Goal: Transaction & Acquisition: Book appointment/travel/reservation

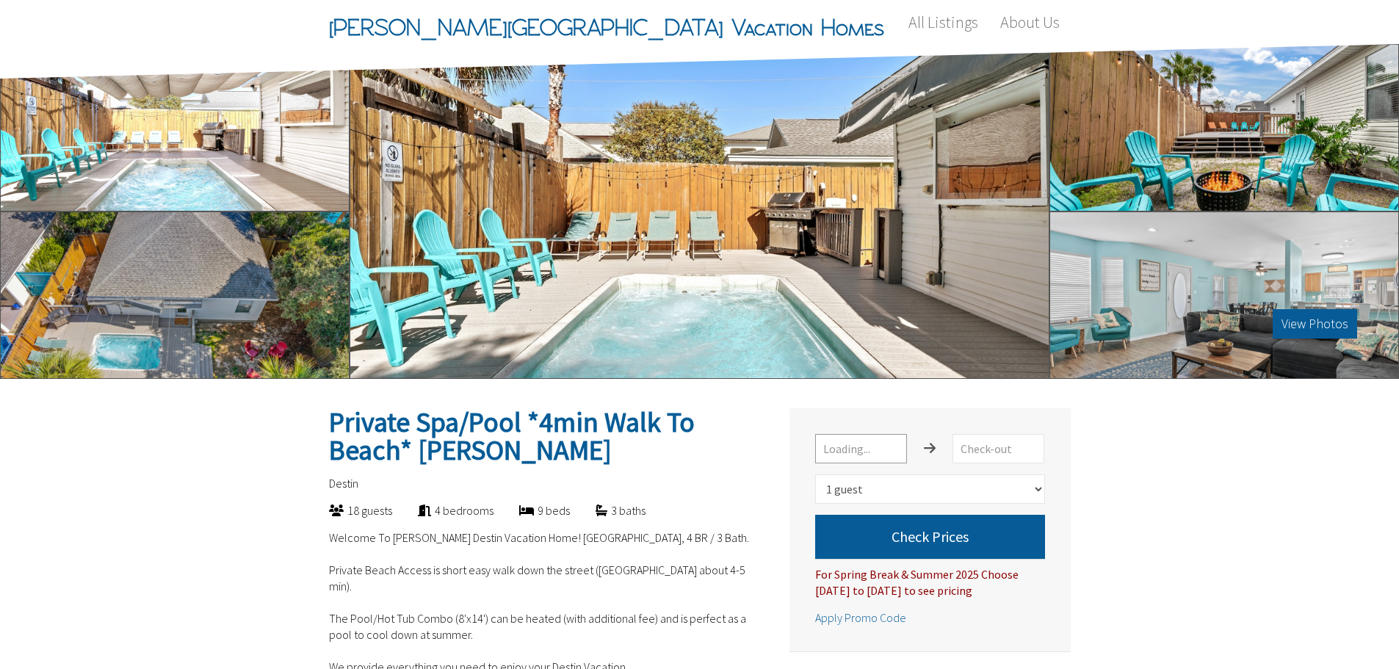
select select "1"
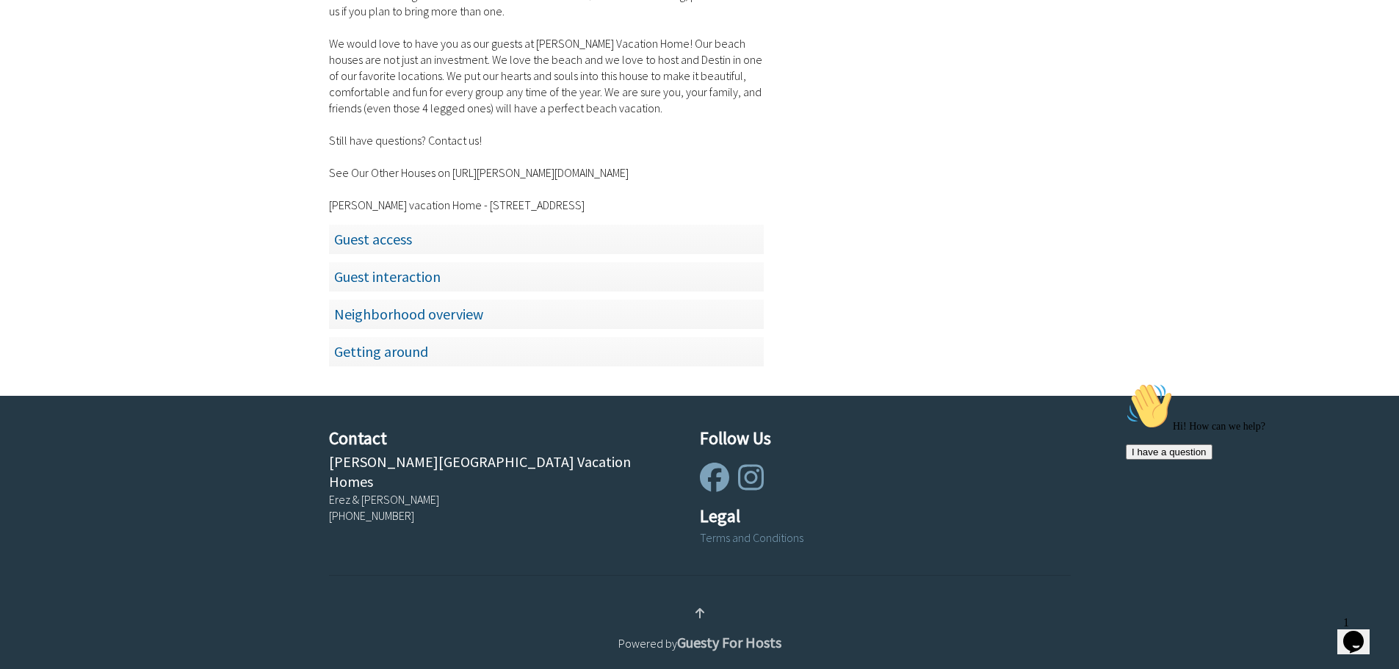
scroll to position [2133, 0]
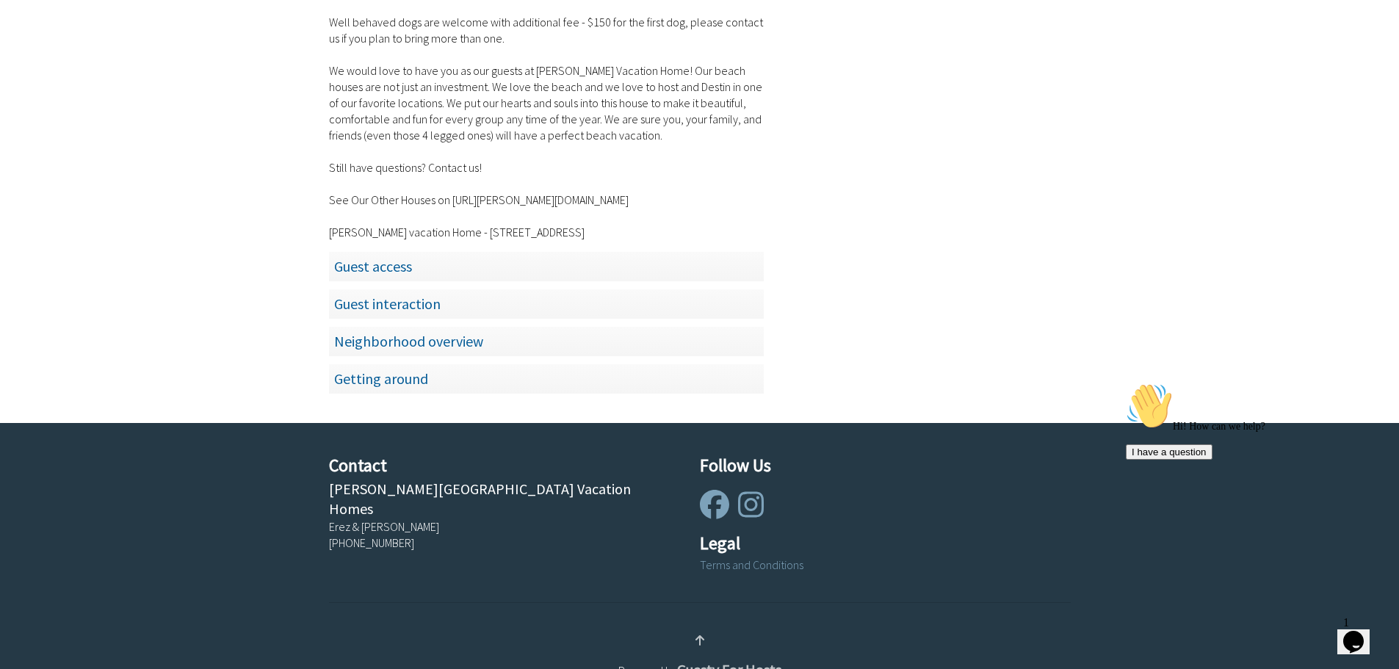
click at [370, 270] on span "Guest access" at bounding box center [546, 266] width 435 height 30
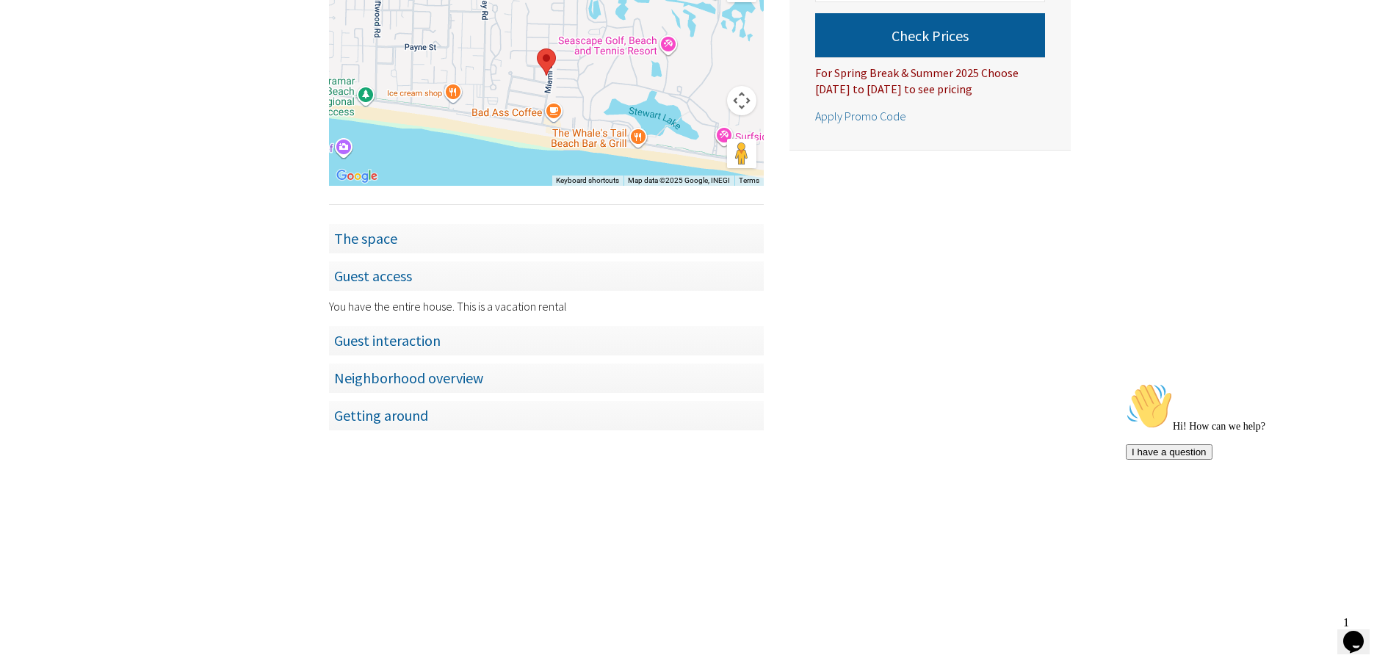
scroll to position [1056, 0]
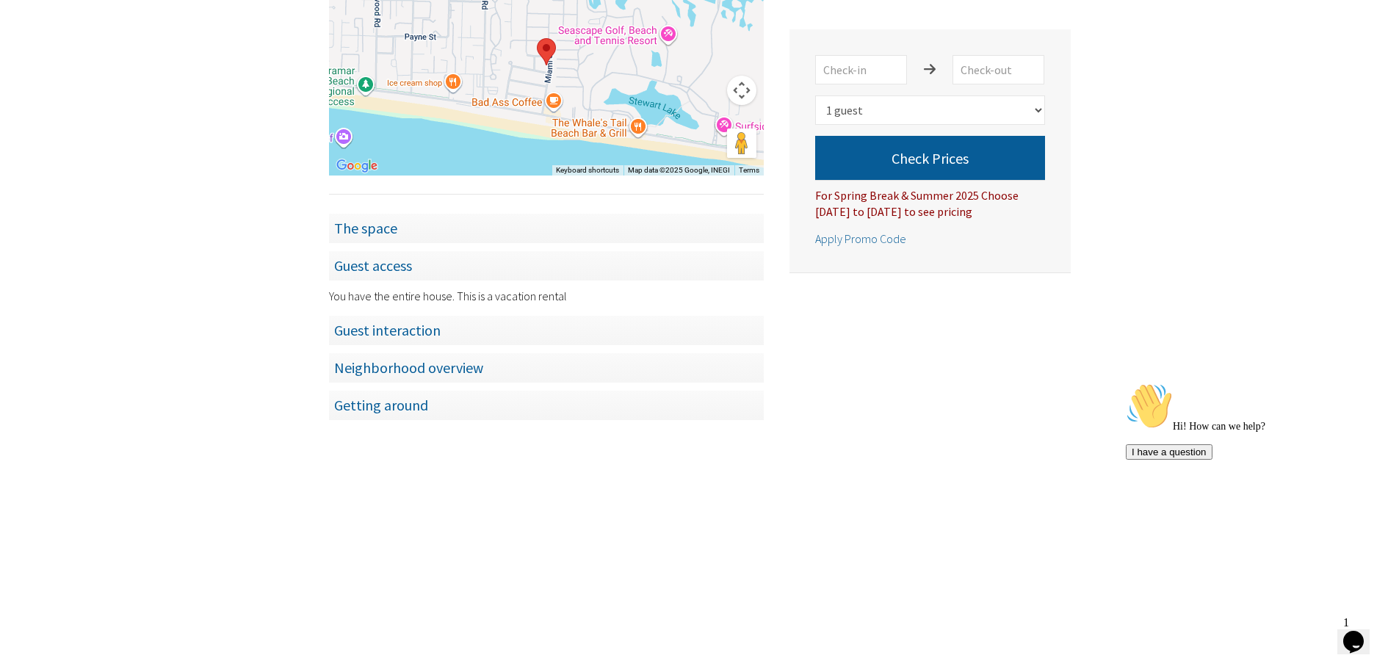
click at [393, 335] on span "Guest interaction" at bounding box center [546, 330] width 435 height 30
click at [411, 366] on span "Neighborhood overview" at bounding box center [546, 368] width 435 height 30
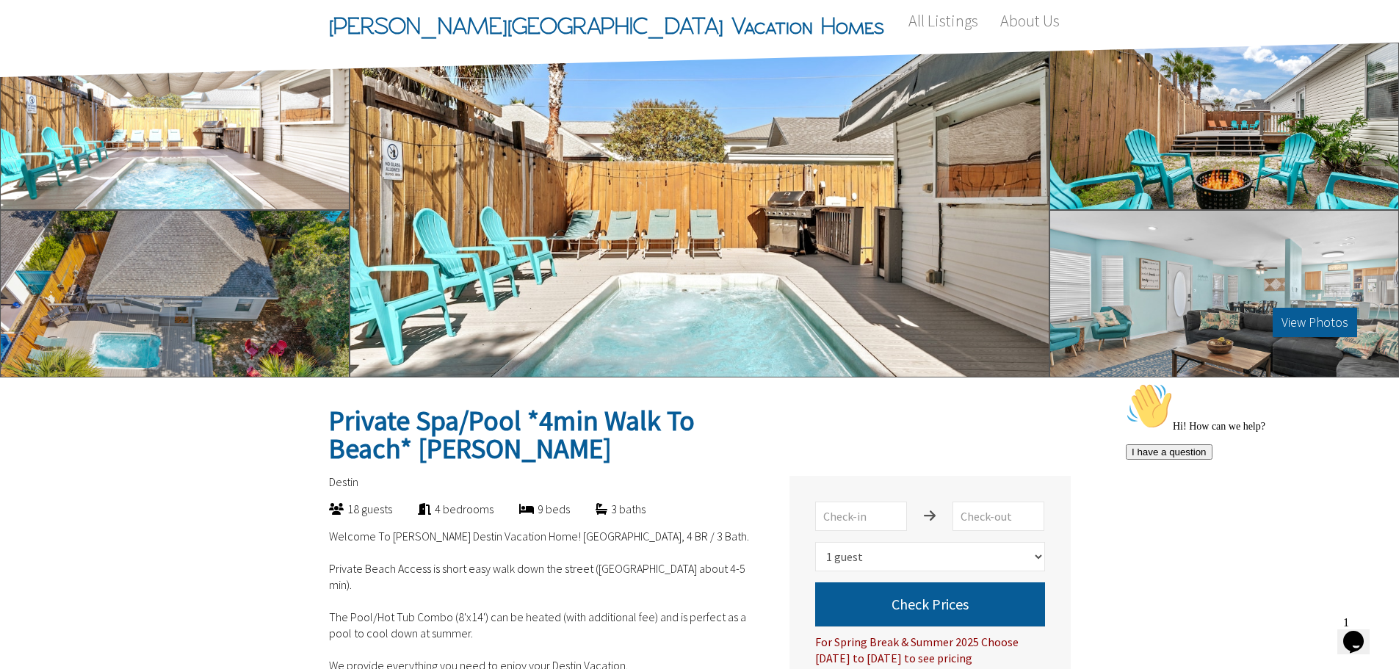
scroll to position [0, 0]
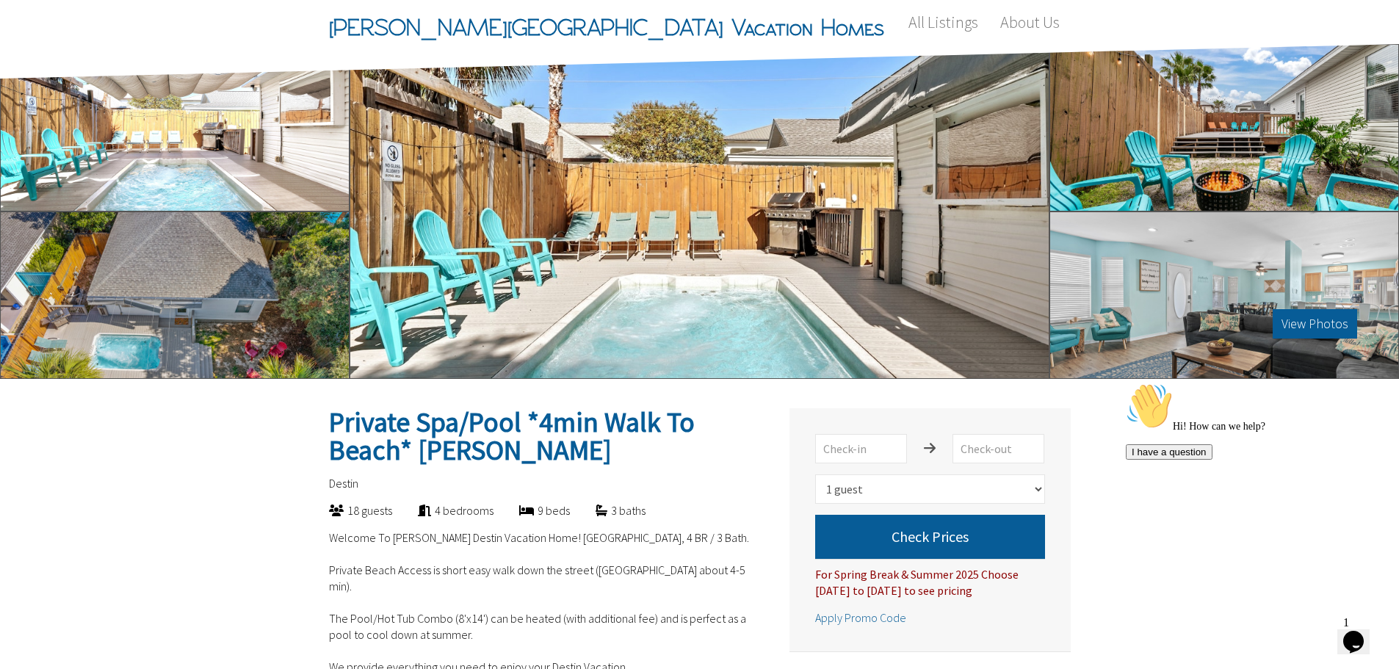
click at [685, 239] on div "View Photos" at bounding box center [700, 211] width 700 height 335
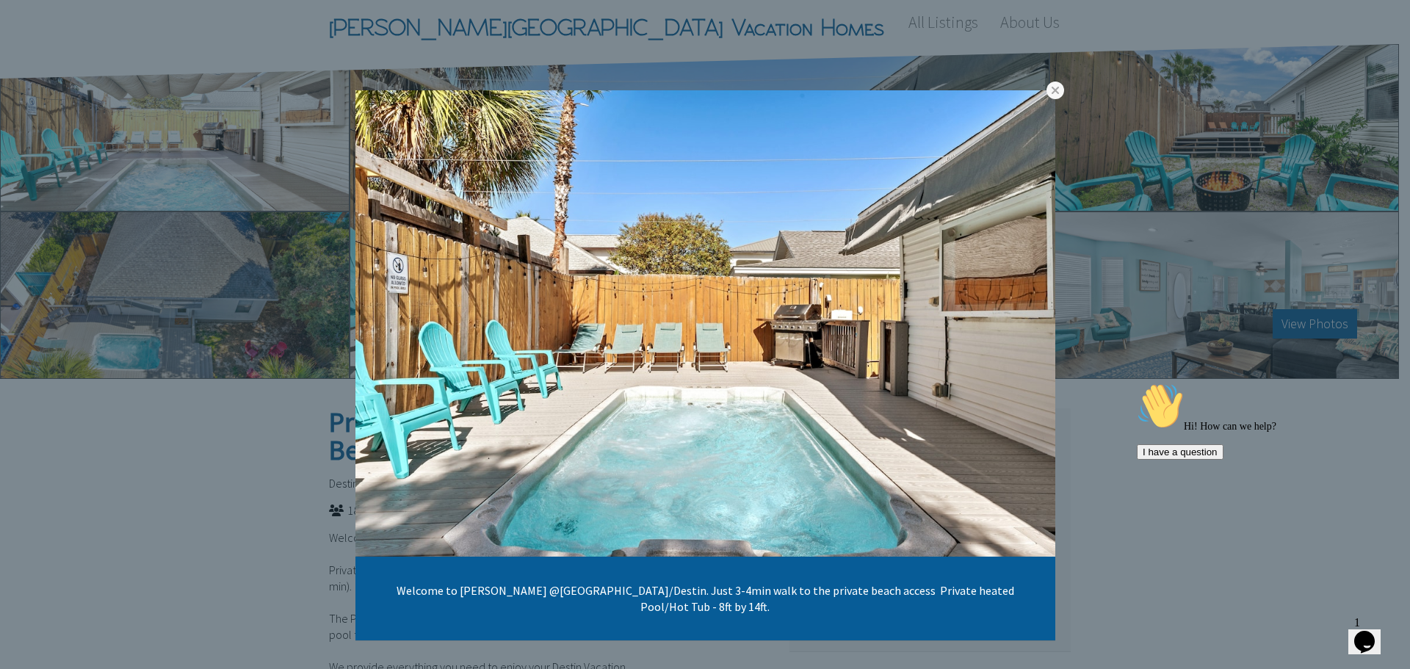
click at [0, 0] on link at bounding box center [0, 0] width 0 height 0
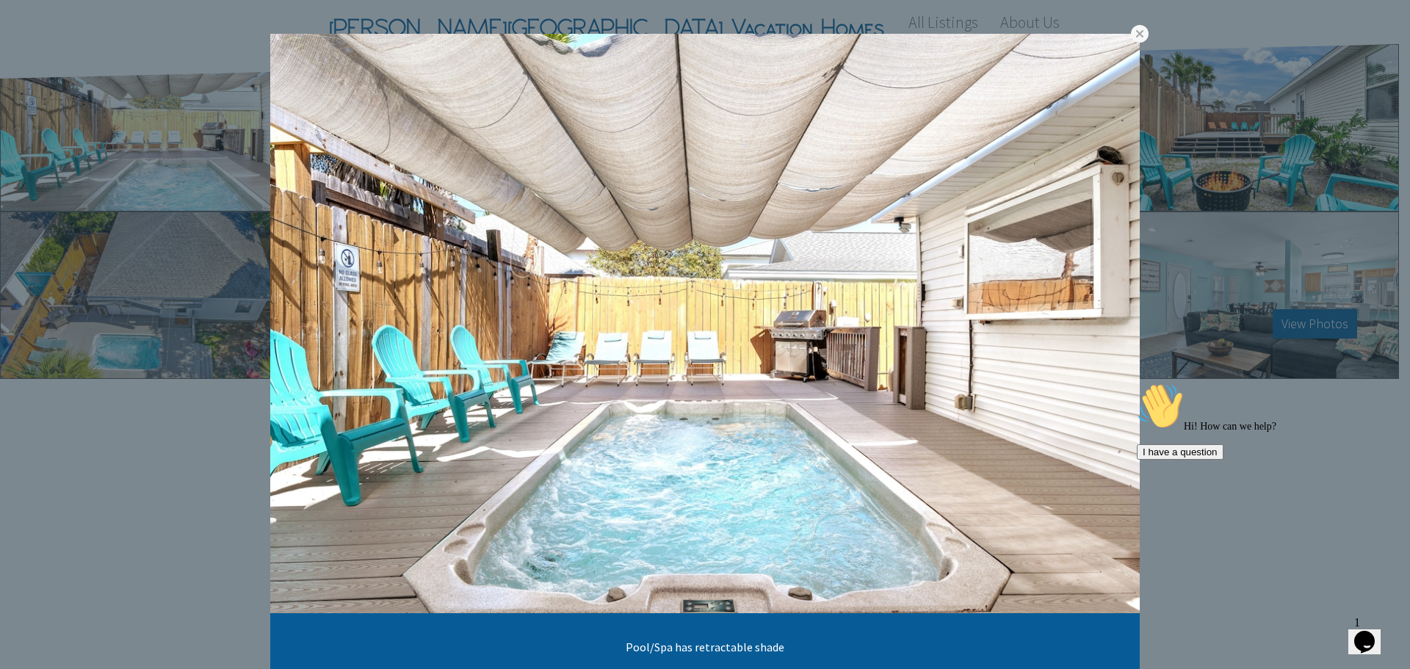
click at [0, 0] on link at bounding box center [0, 0] width 0 height 0
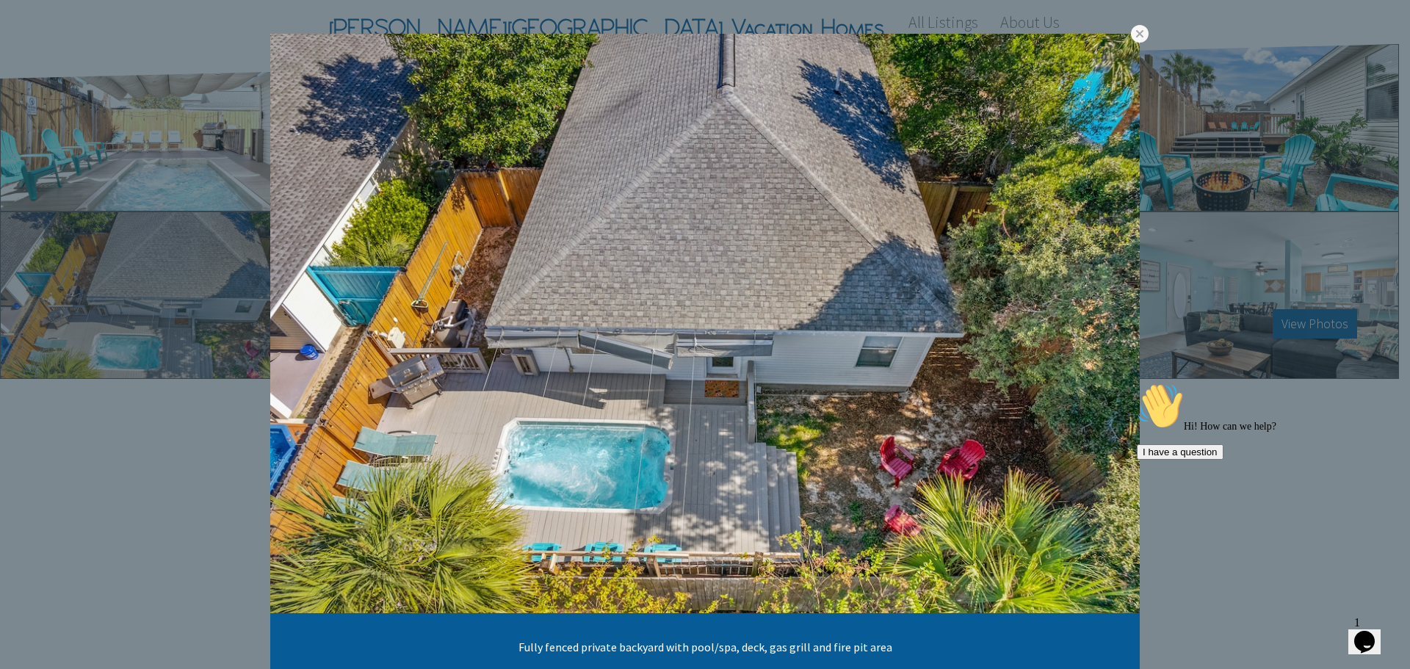
click at [0, 0] on link at bounding box center [0, 0] width 0 height 0
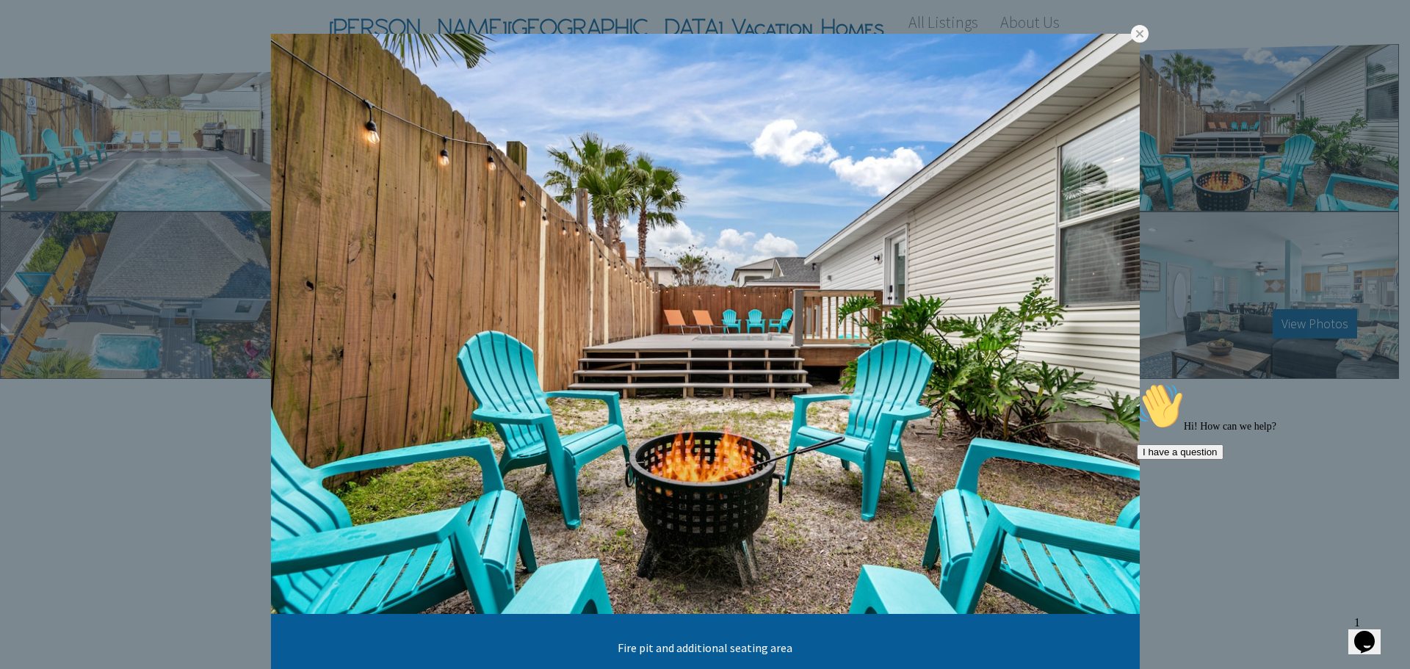
click at [0, 0] on link at bounding box center [0, 0] width 0 height 0
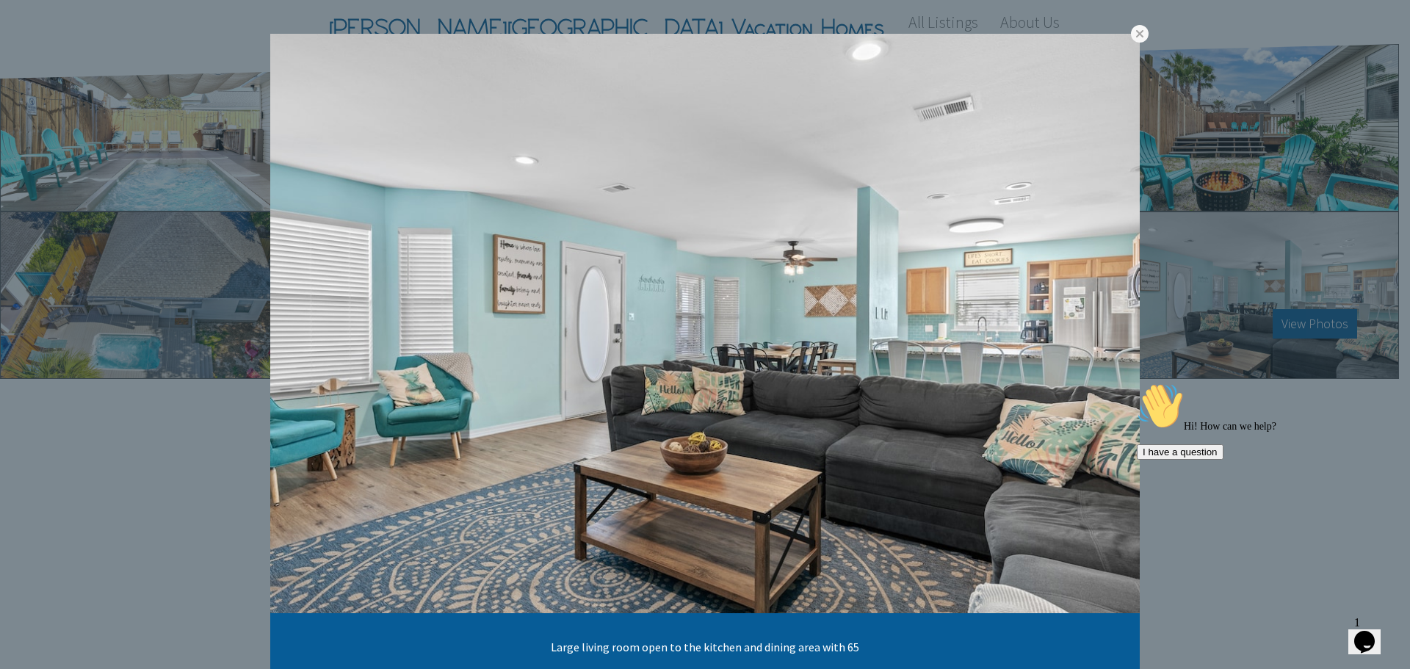
click at [0, 0] on link at bounding box center [0, 0] width 0 height 0
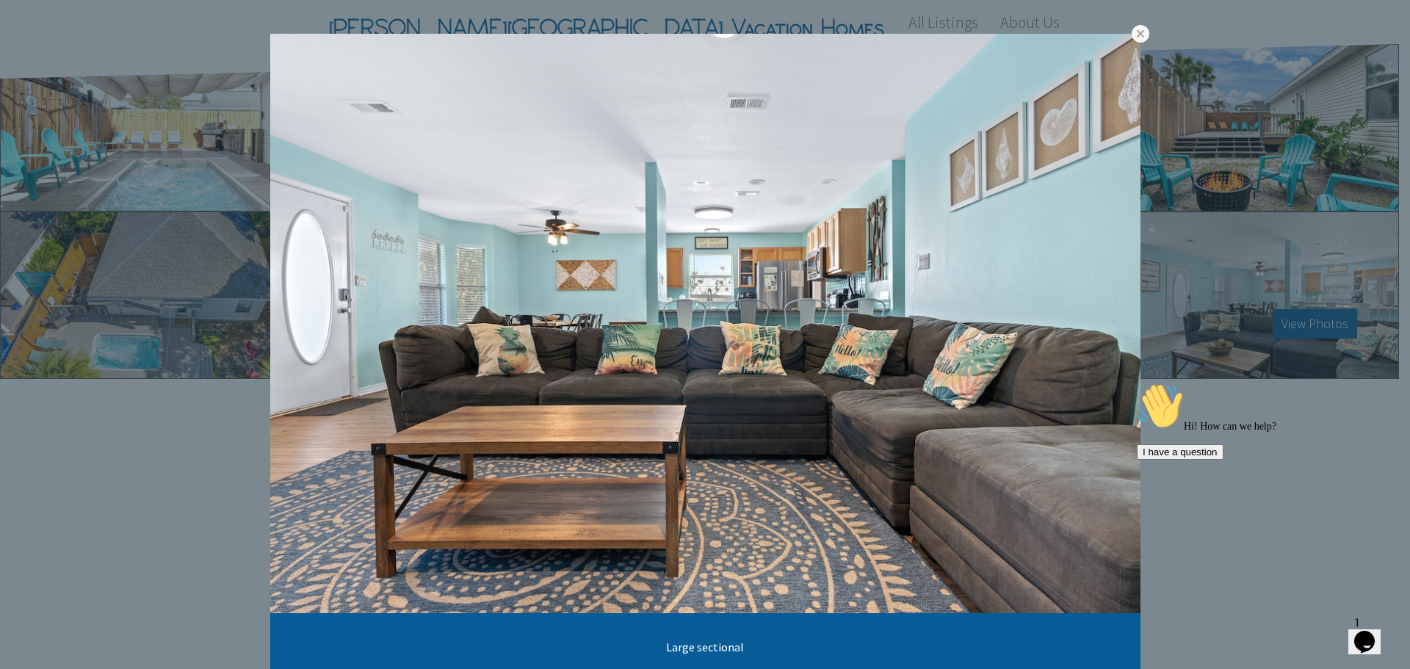
click at [0, 0] on link at bounding box center [0, 0] width 0 height 0
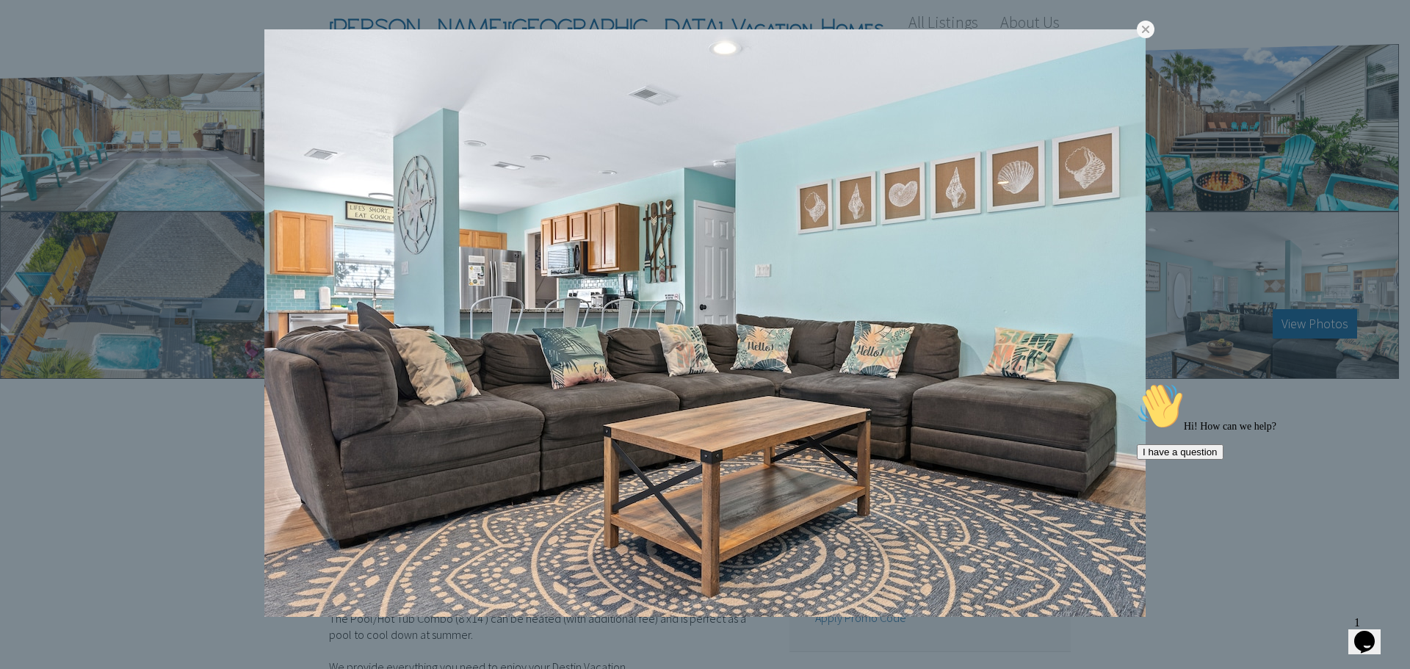
click at [0, 0] on link at bounding box center [0, 0] width 0 height 0
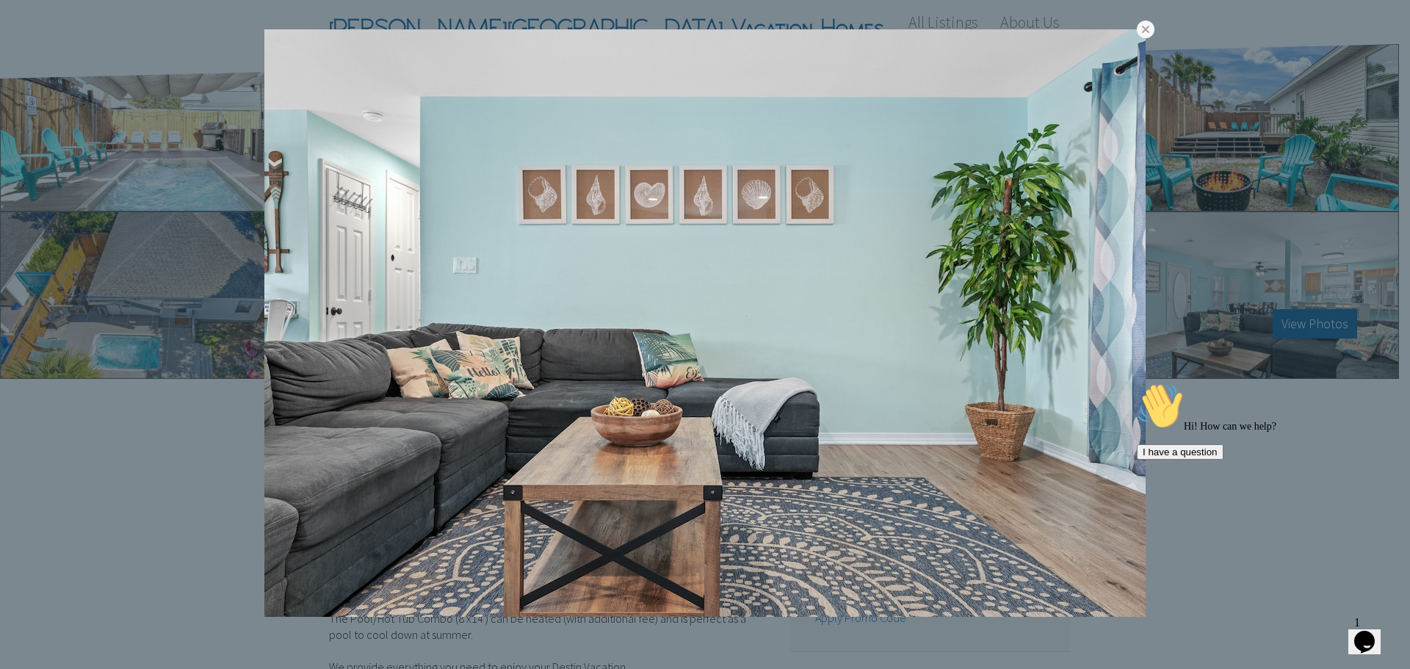
click at [0, 0] on link at bounding box center [0, 0] width 0 height 0
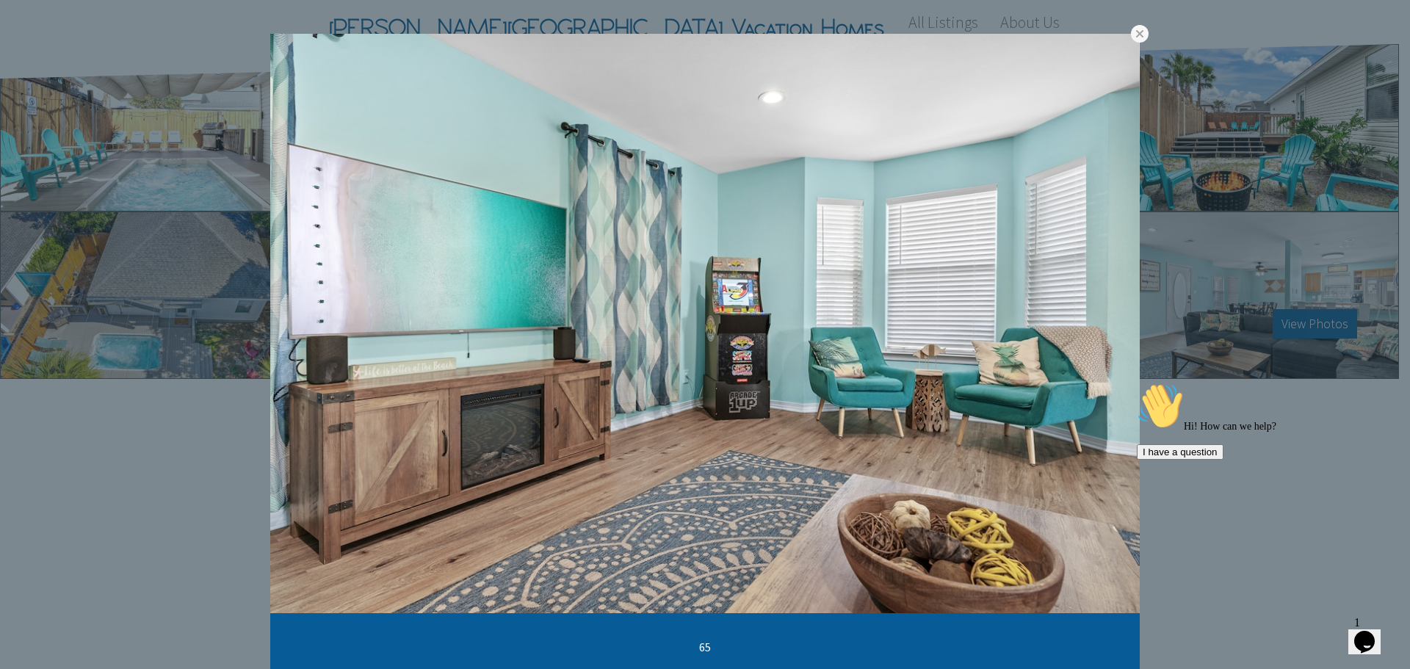
click at [0, 0] on link at bounding box center [0, 0] width 0 height 0
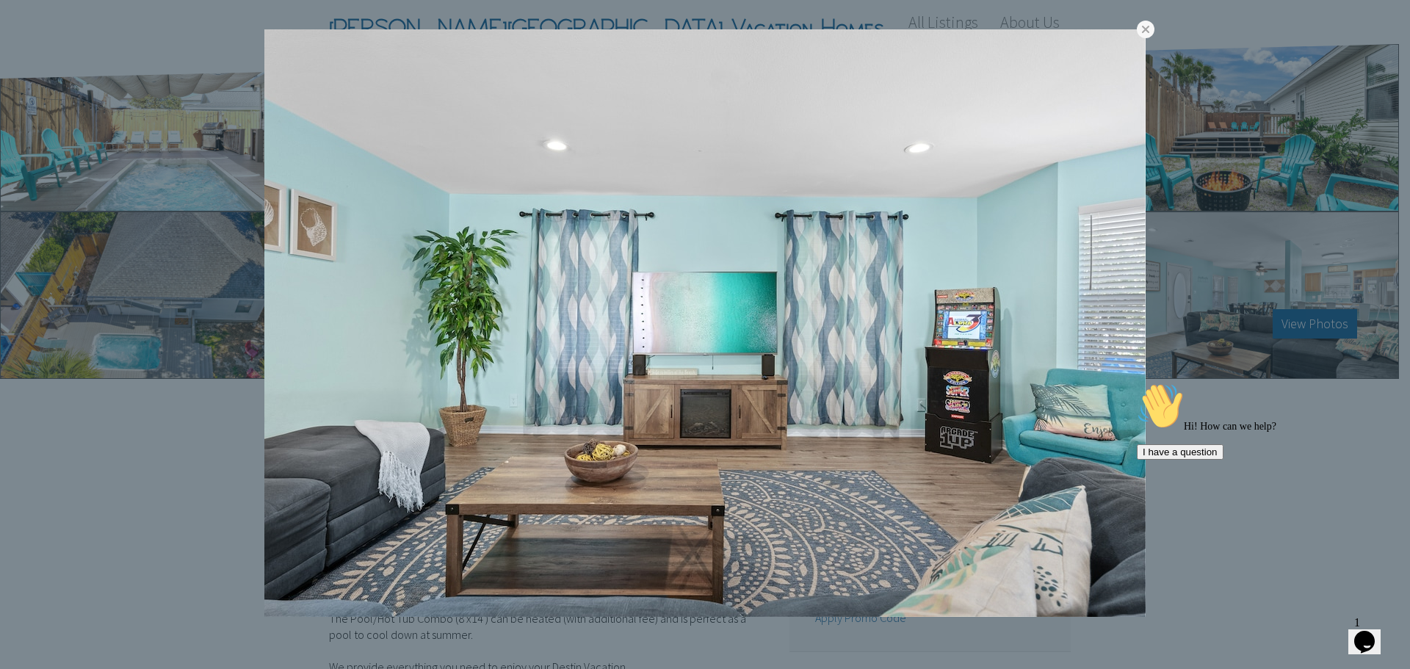
click at [0, 0] on link at bounding box center [0, 0] width 0 height 0
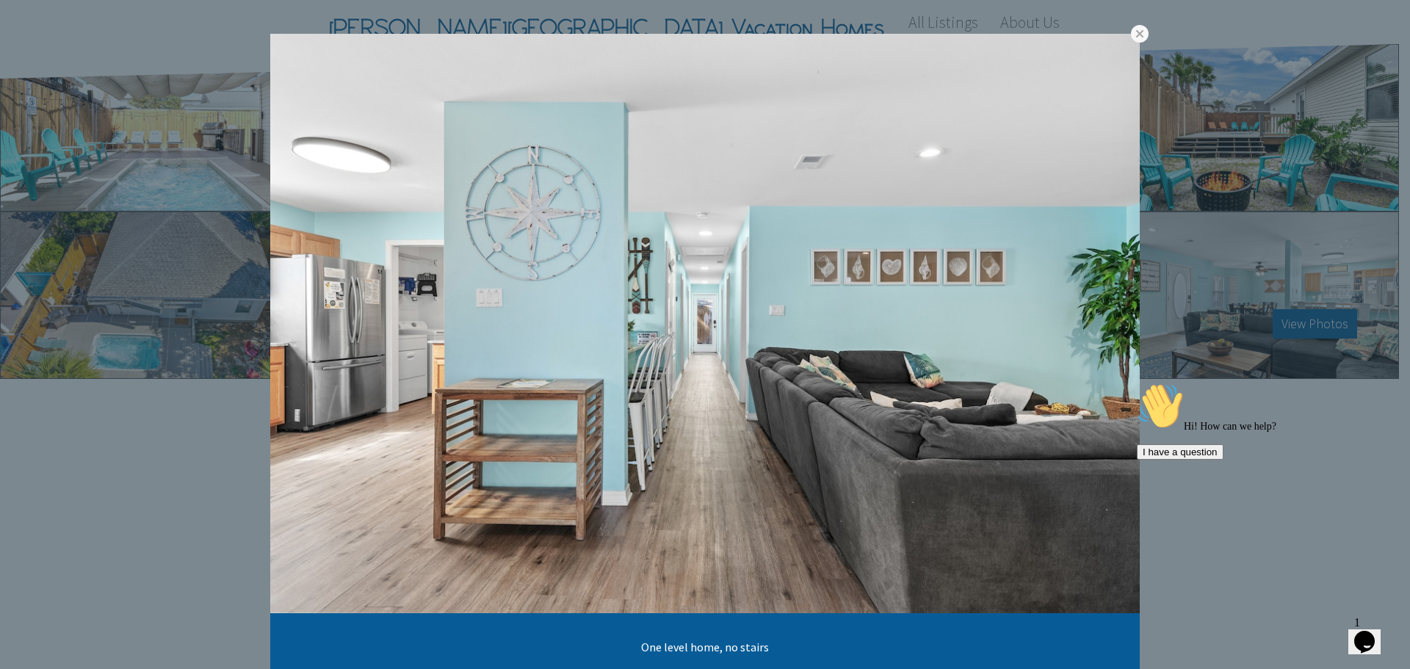
click at [0, 0] on link at bounding box center [0, 0] width 0 height 0
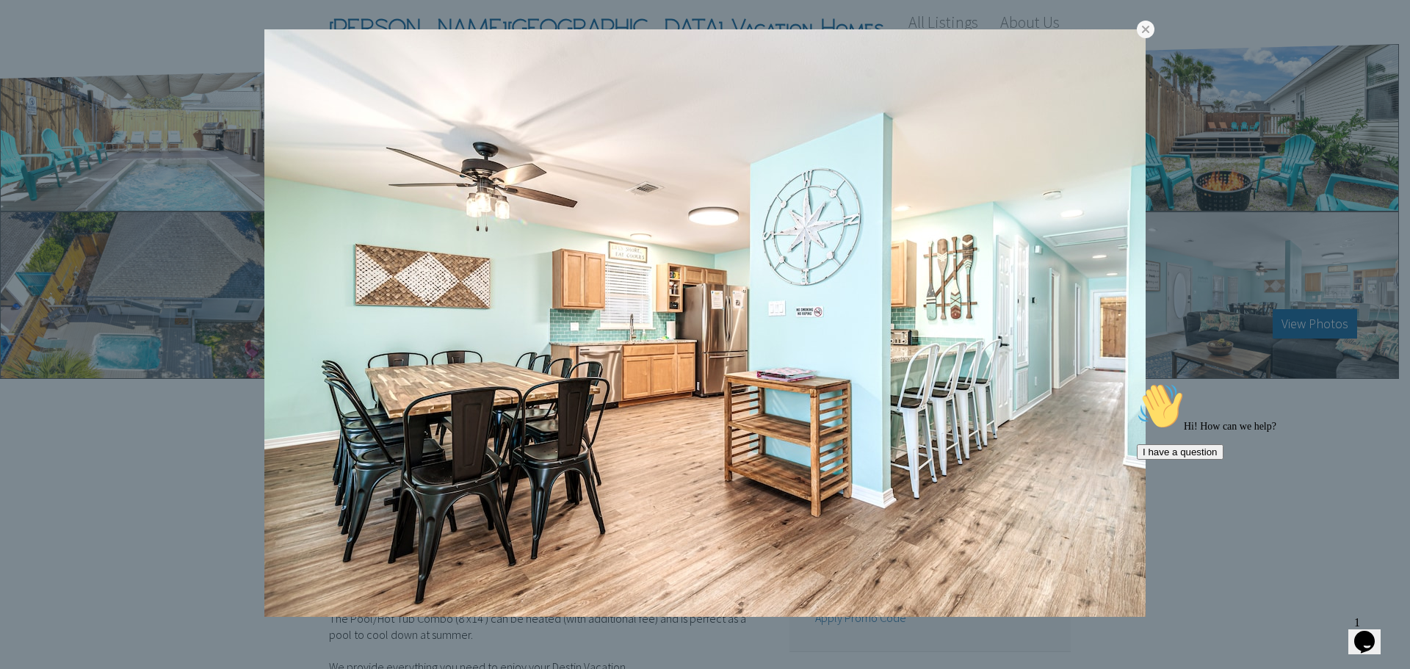
click at [0, 0] on link at bounding box center [0, 0] width 0 height 0
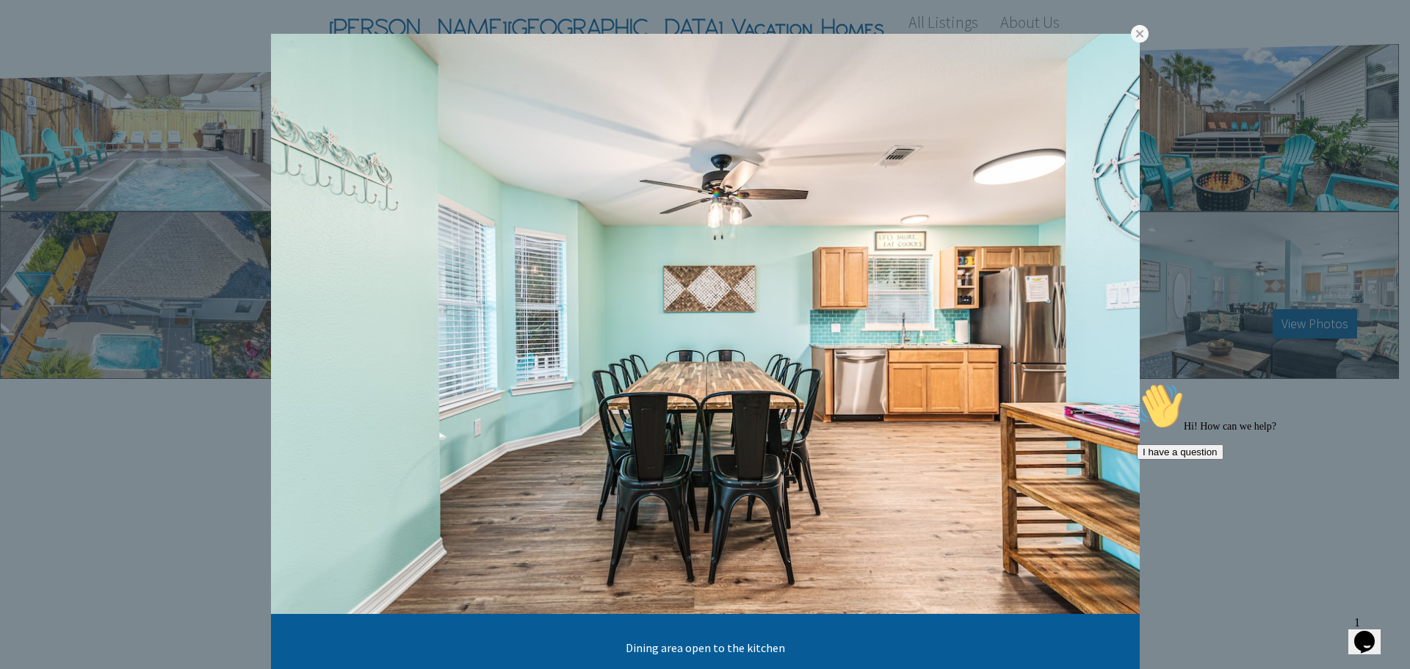
click at [0, 0] on link at bounding box center [0, 0] width 0 height 0
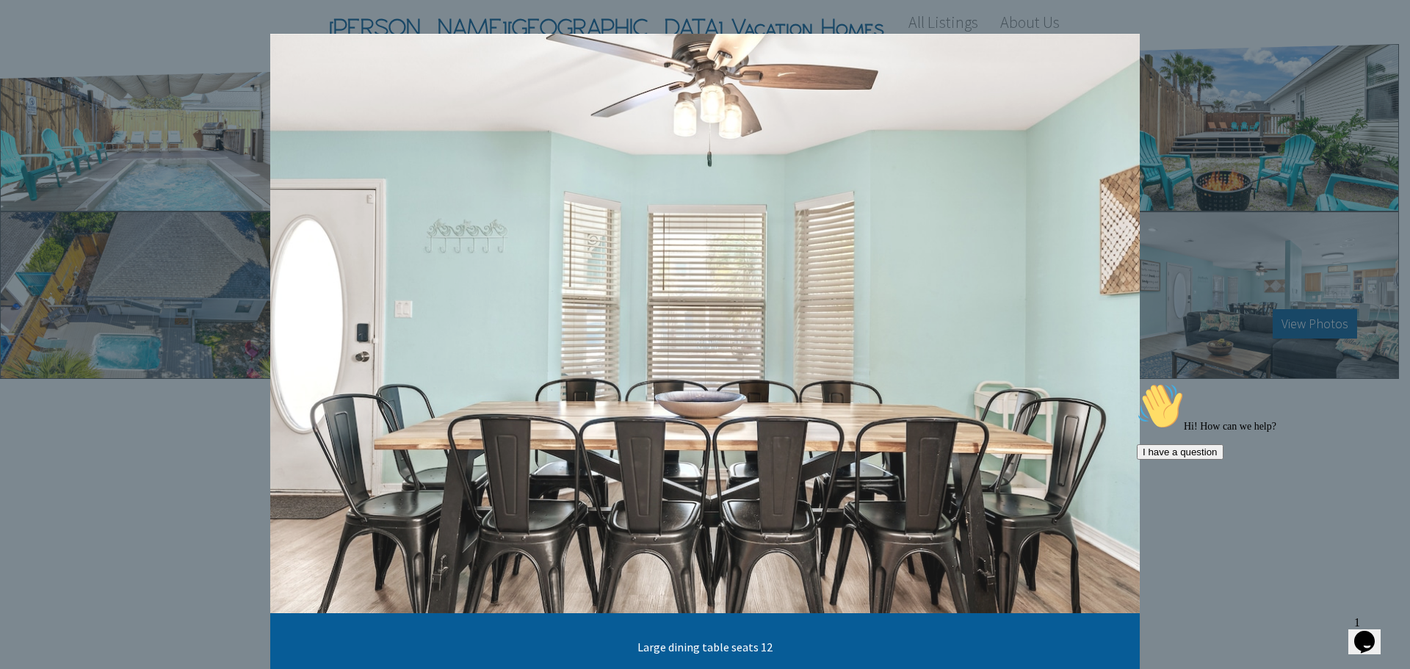
click at [0, 0] on link at bounding box center [0, 0] width 0 height 0
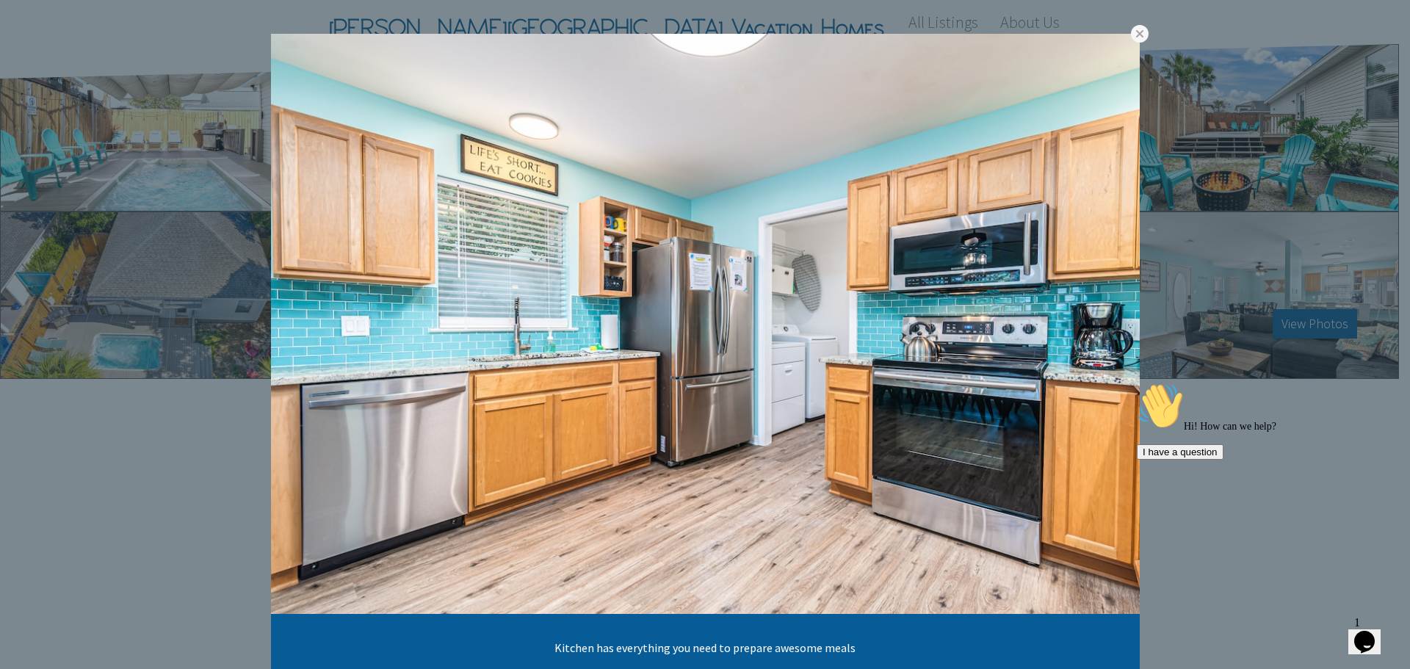
click at [0, 0] on link at bounding box center [0, 0] width 0 height 0
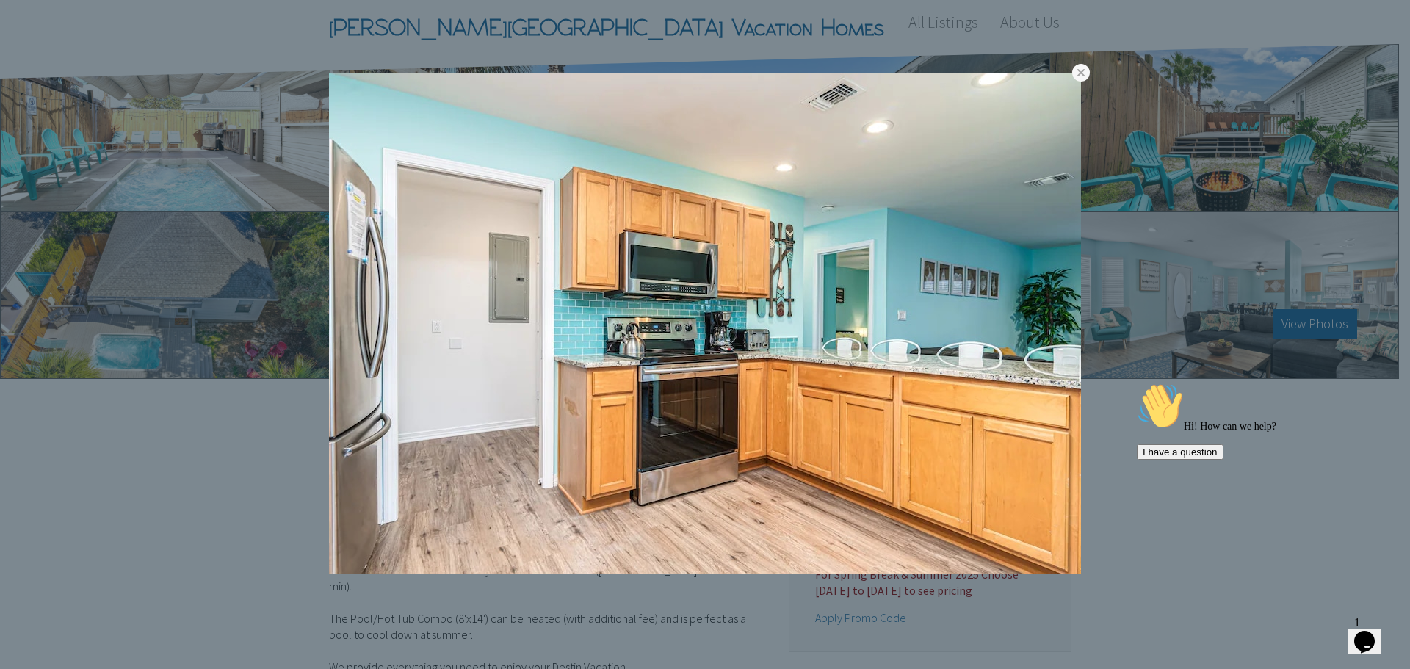
click at [0, 0] on link at bounding box center [0, 0] width 0 height 0
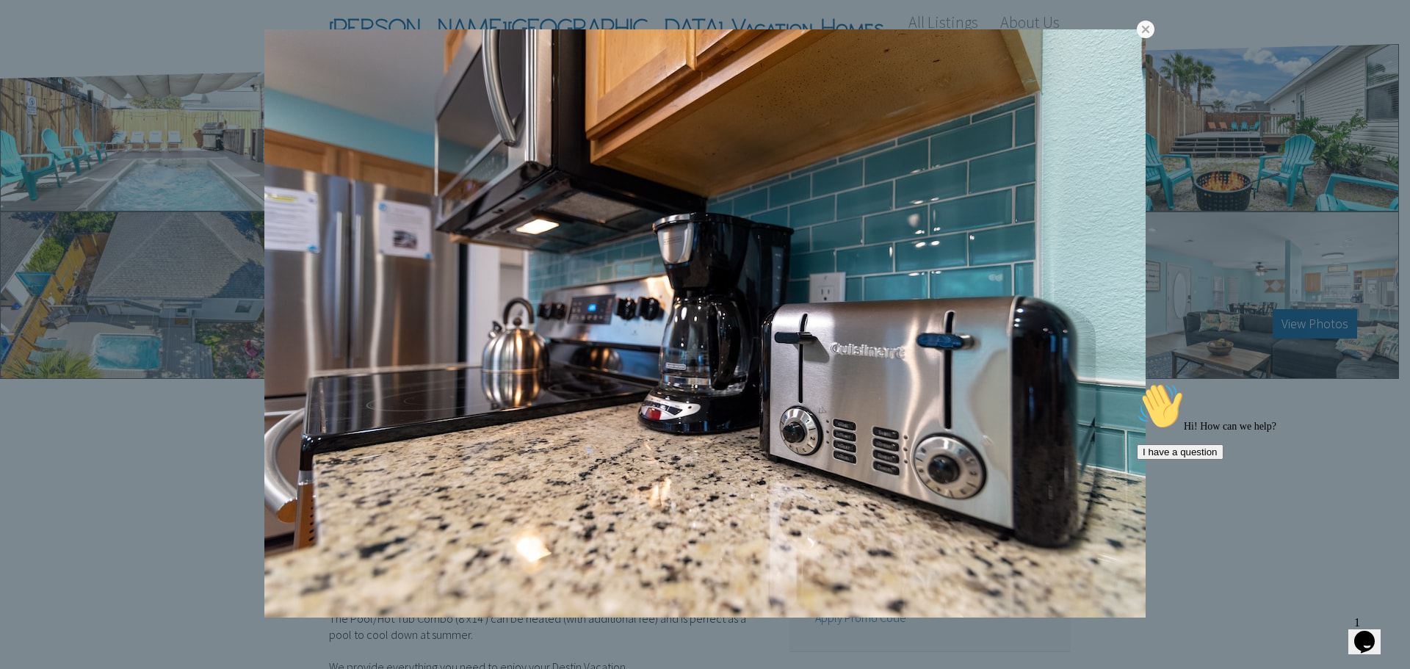
click at [0, 0] on link at bounding box center [0, 0] width 0 height 0
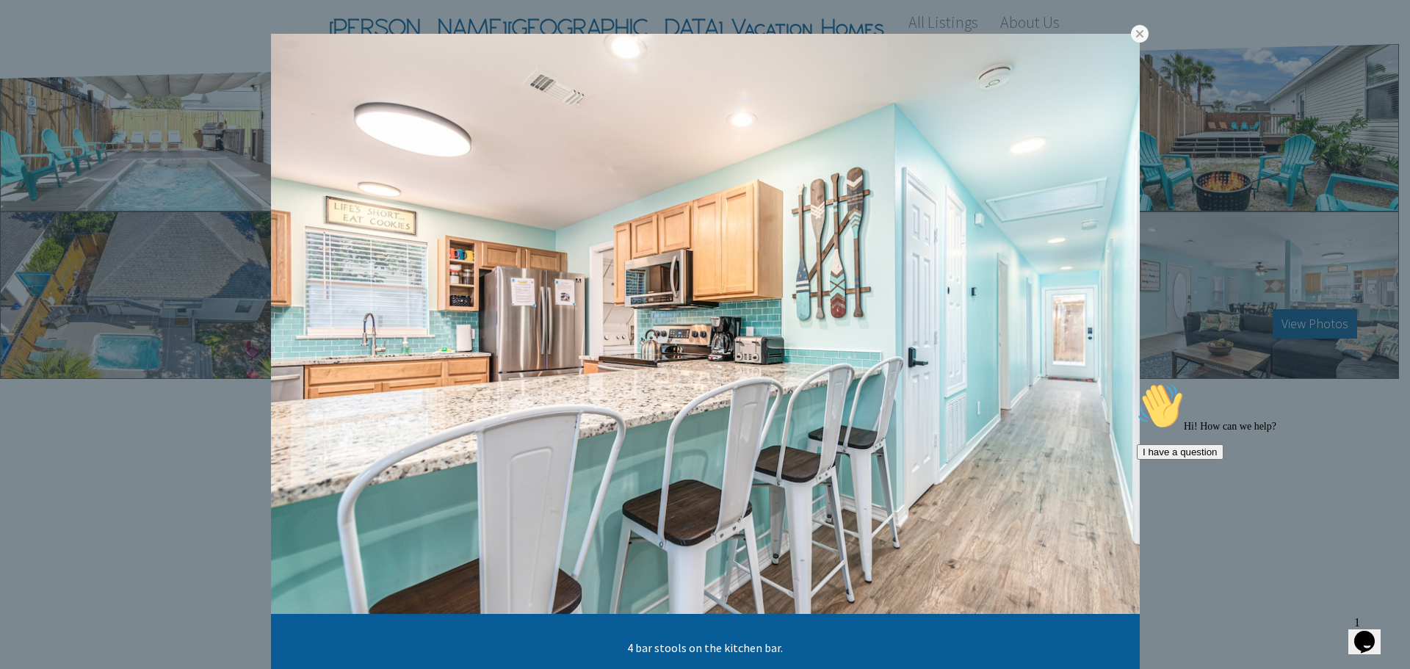
click at [0, 0] on link at bounding box center [0, 0] width 0 height 0
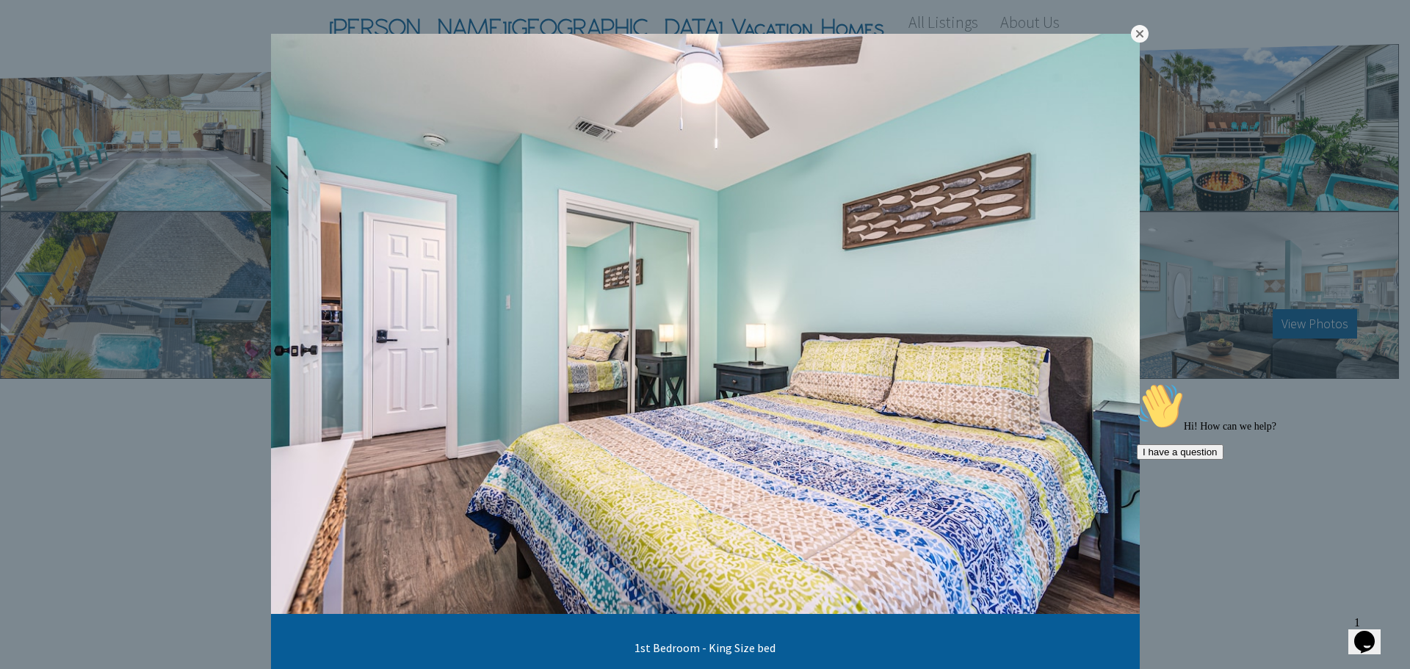
click at [1140, 32] on link at bounding box center [1140, 34] width 18 height 18
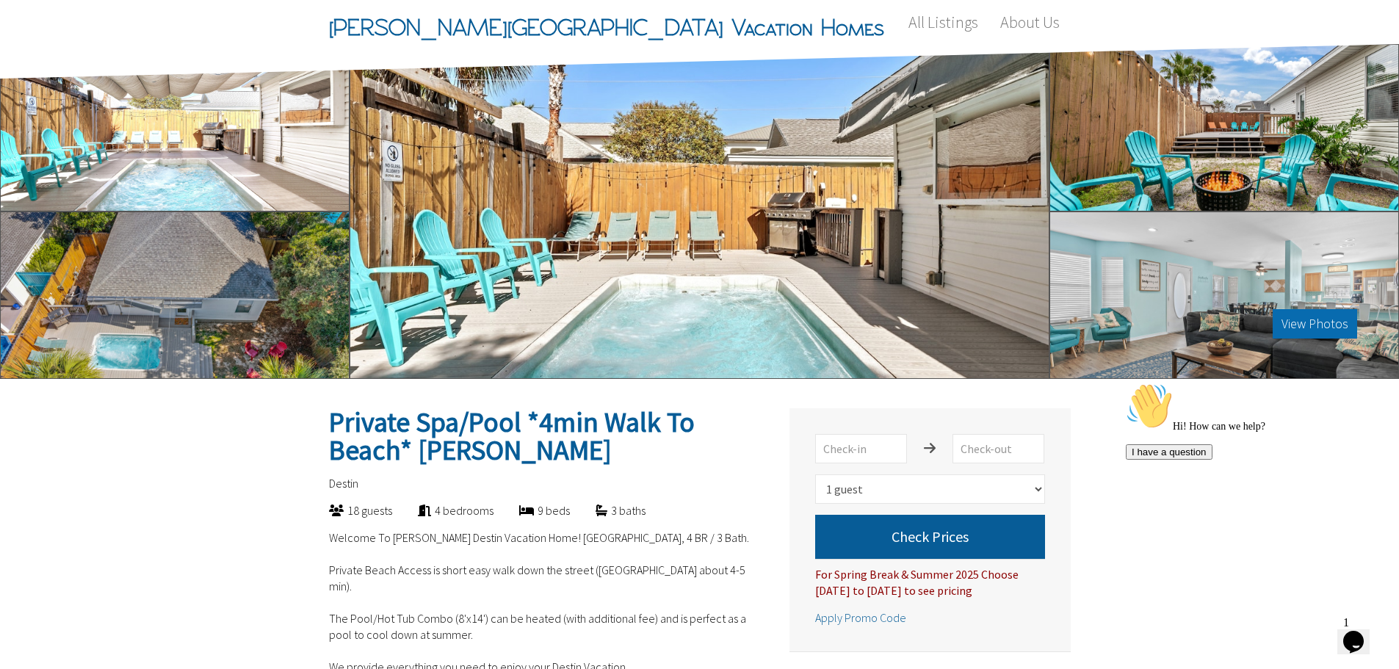
click at [1325, 320] on button "View Photos" at bounding box center [1315, 323] width 84 height 29
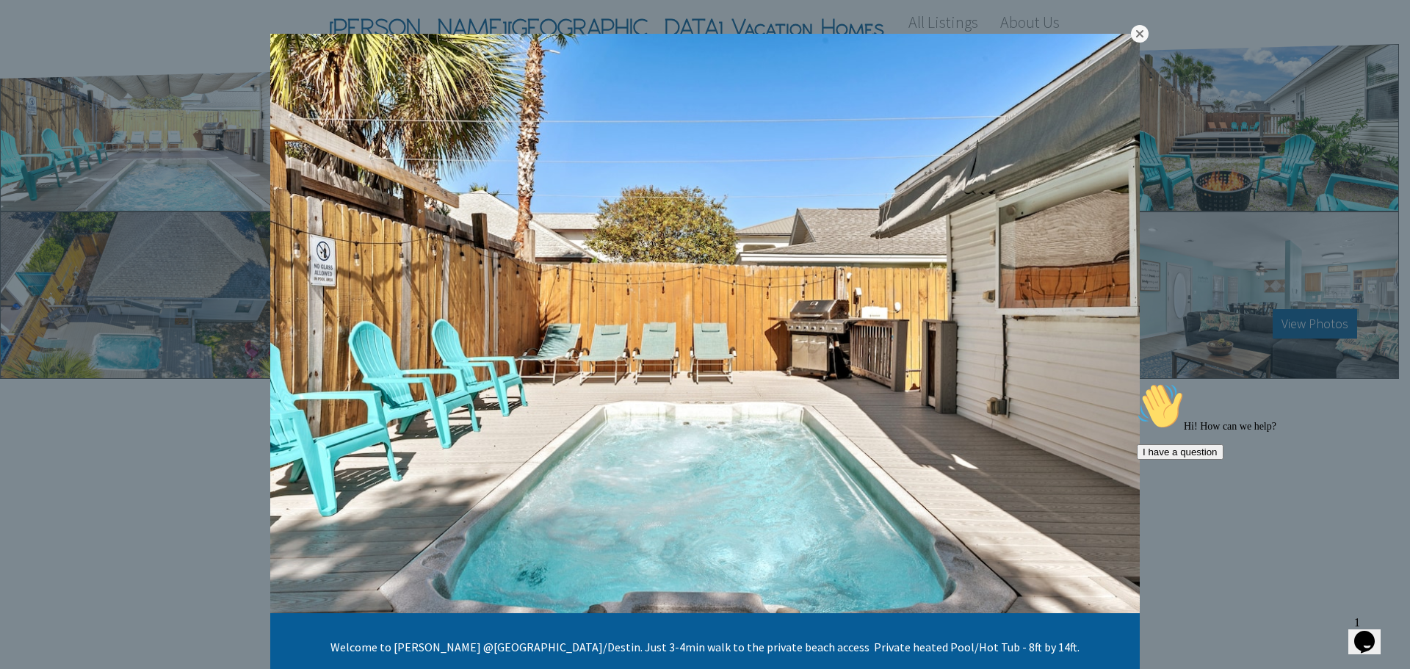
click at [1133, 33] on link at bounding box center [1140, 34] width 18 height 18
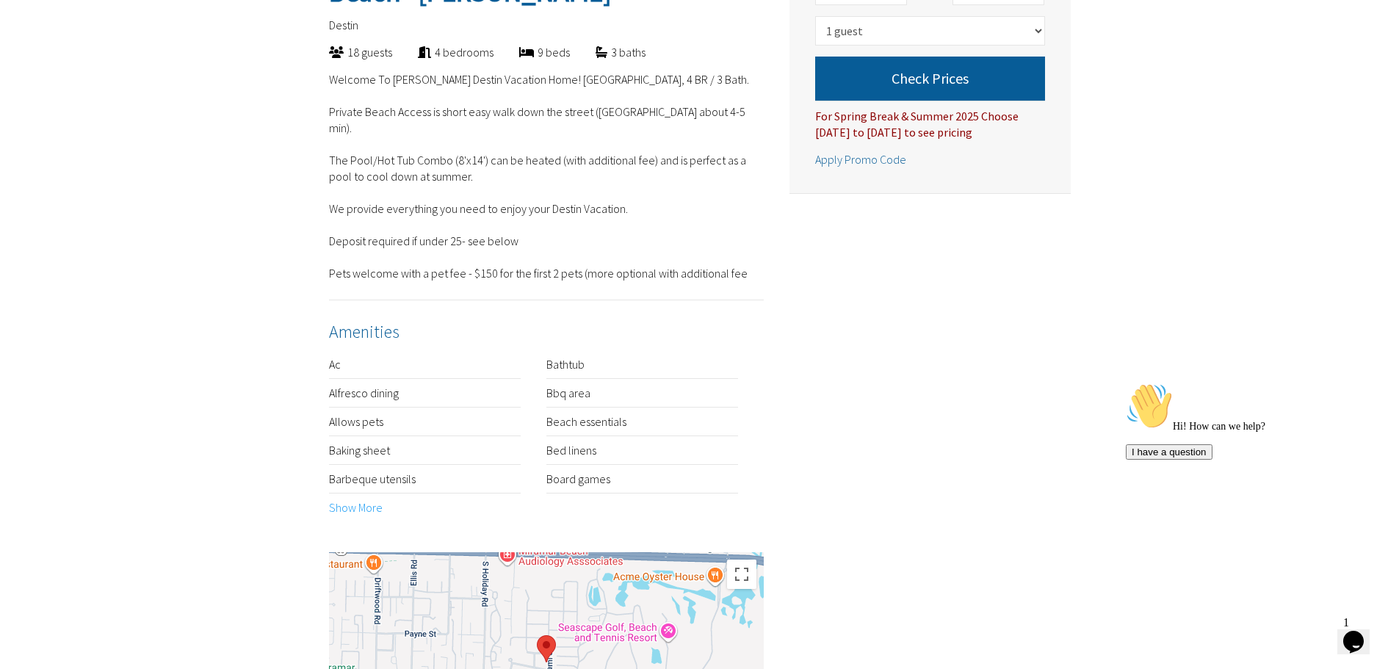
scroll to position [482, 0]
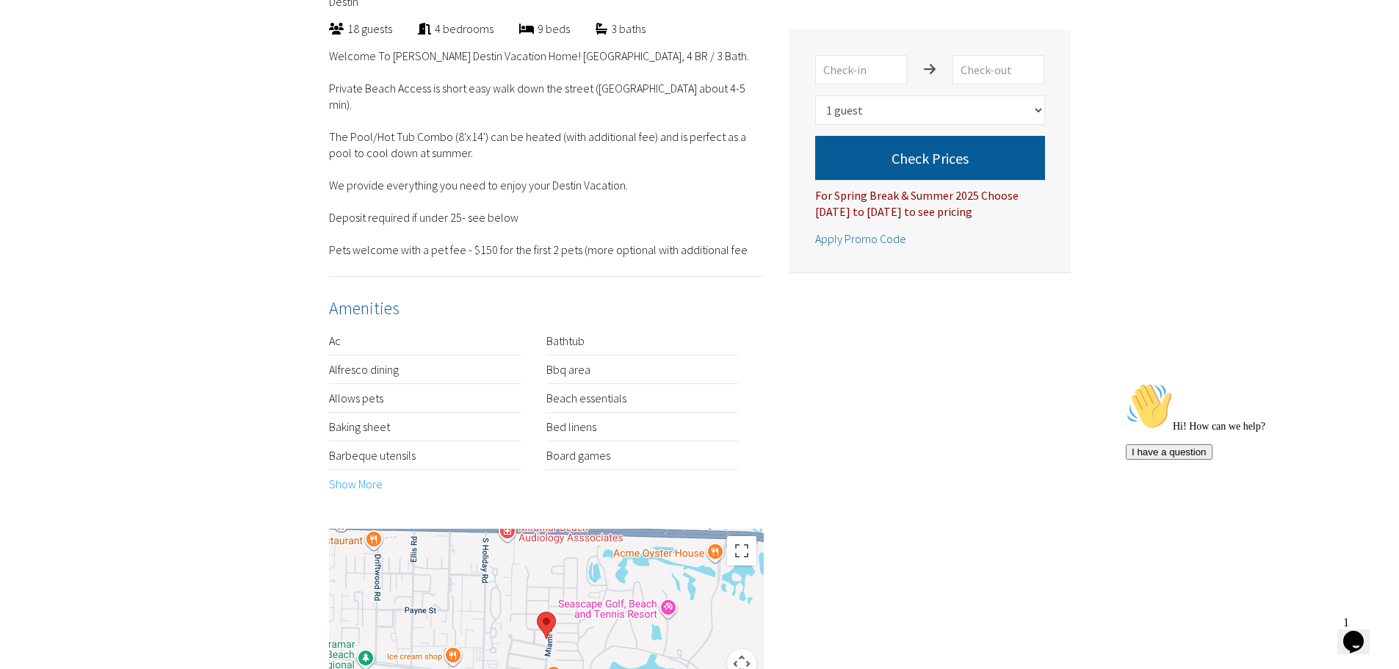
click at [339, 481] on link "Show More" at bounding box center [356, 484] width 54 height 15
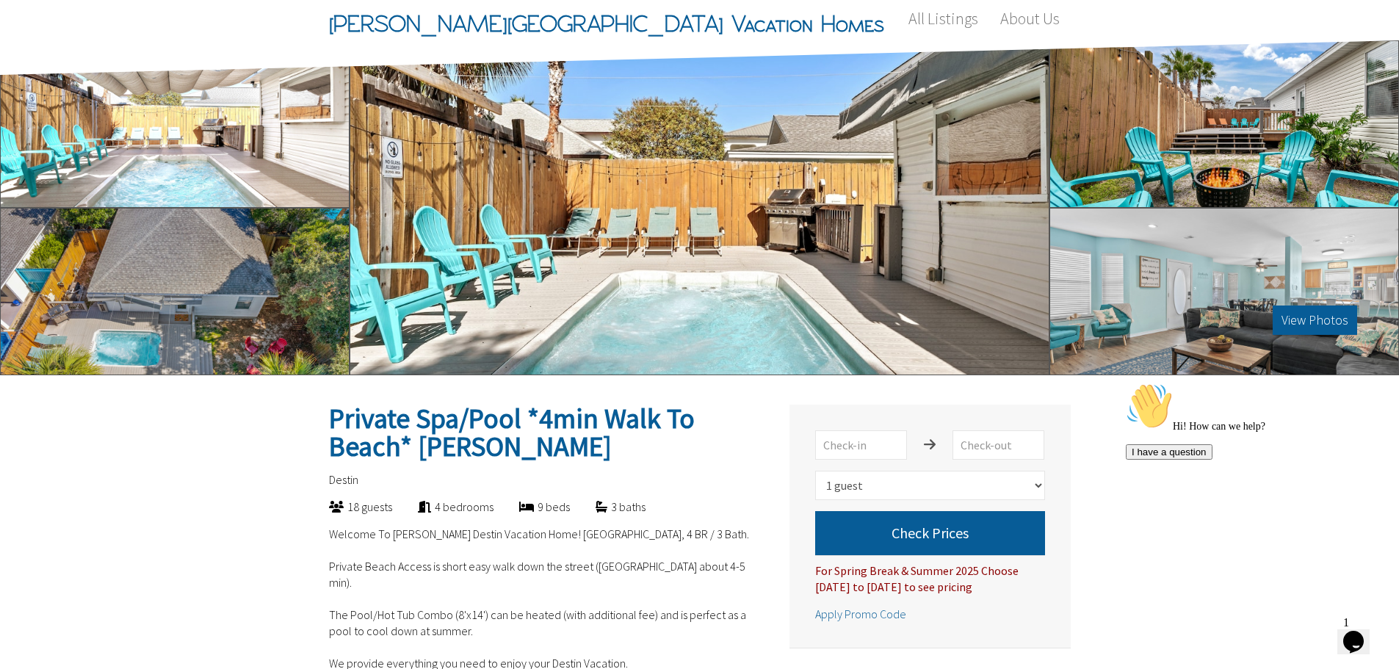
scroll to position [0, 0]
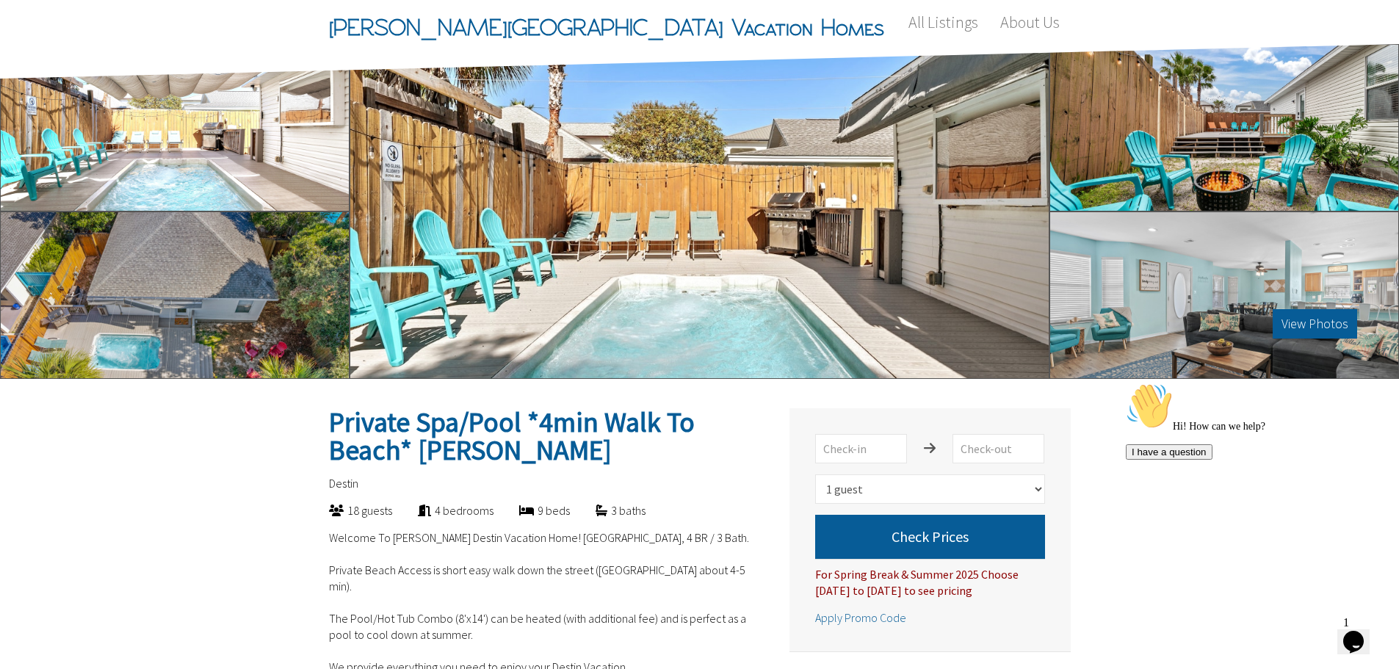
click at [221, 283] on div at bounding box center [175, 295] width 350 height 167
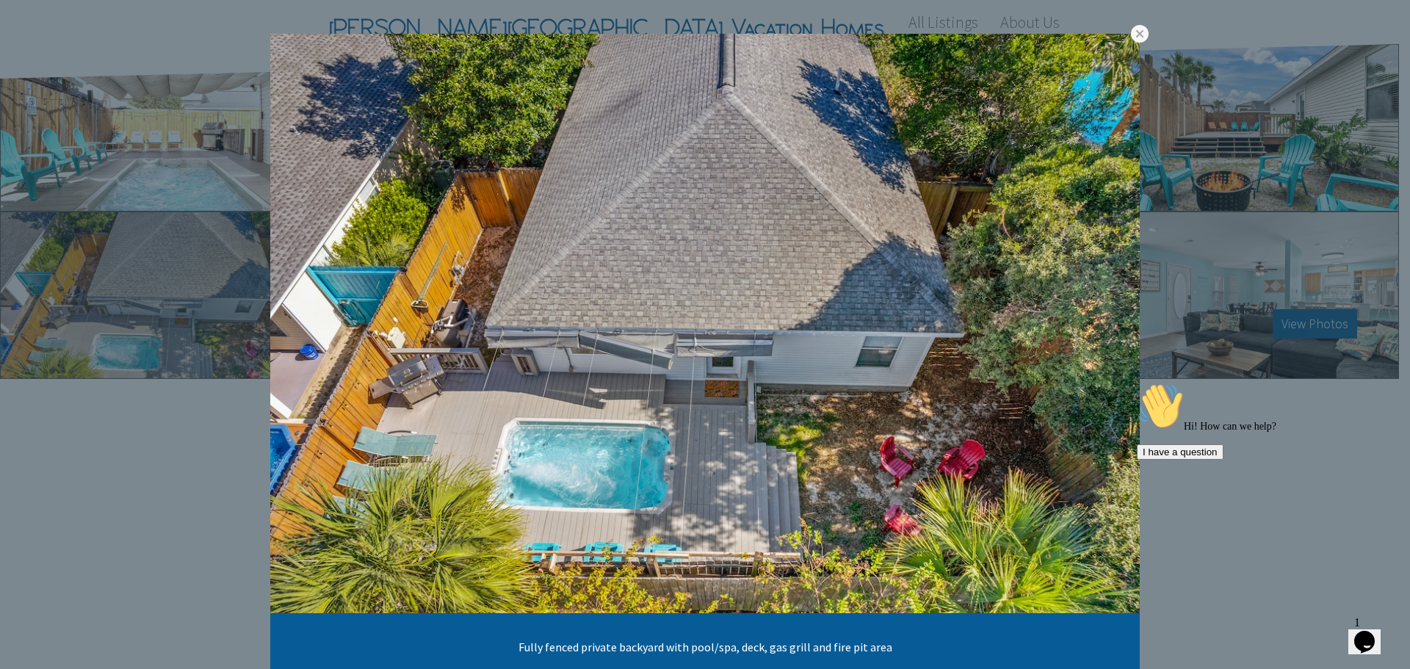
click at [0, 0] on link at bounding box center [0, 0] width 0 height 0
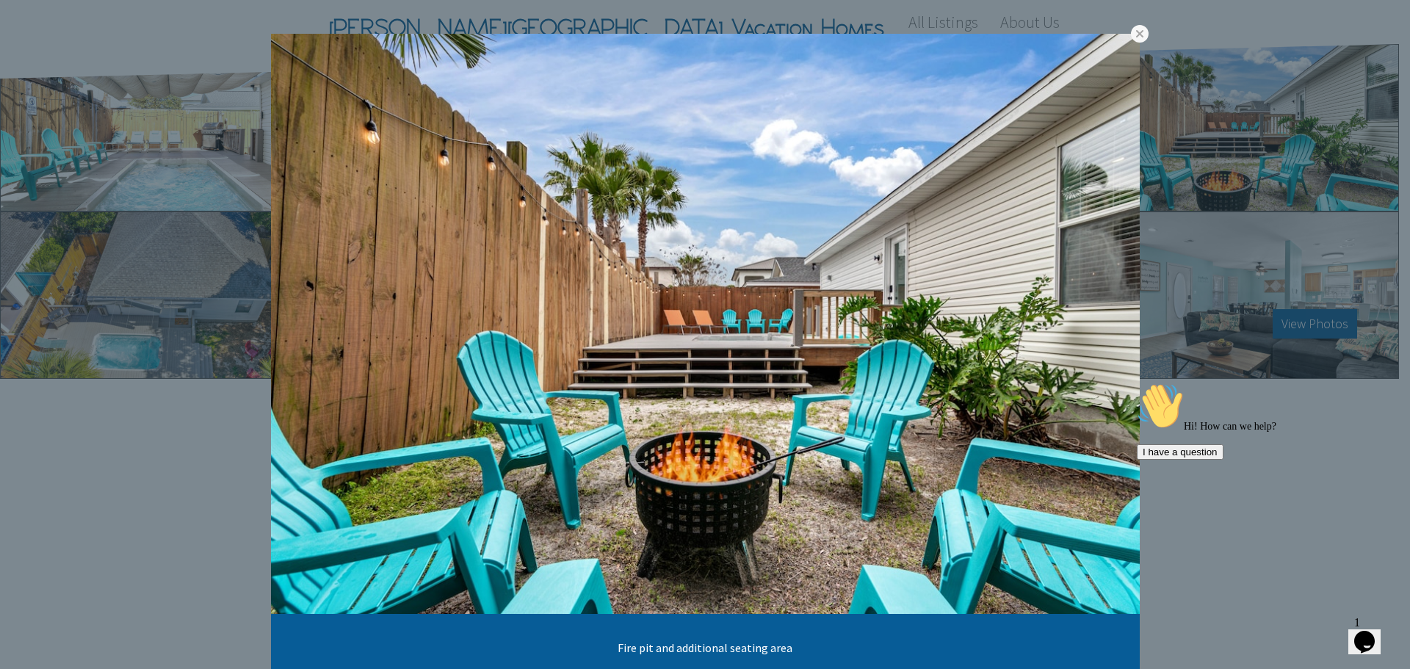
click at [0, 0] on link at bounding box center [0, 0] width 0 height 0
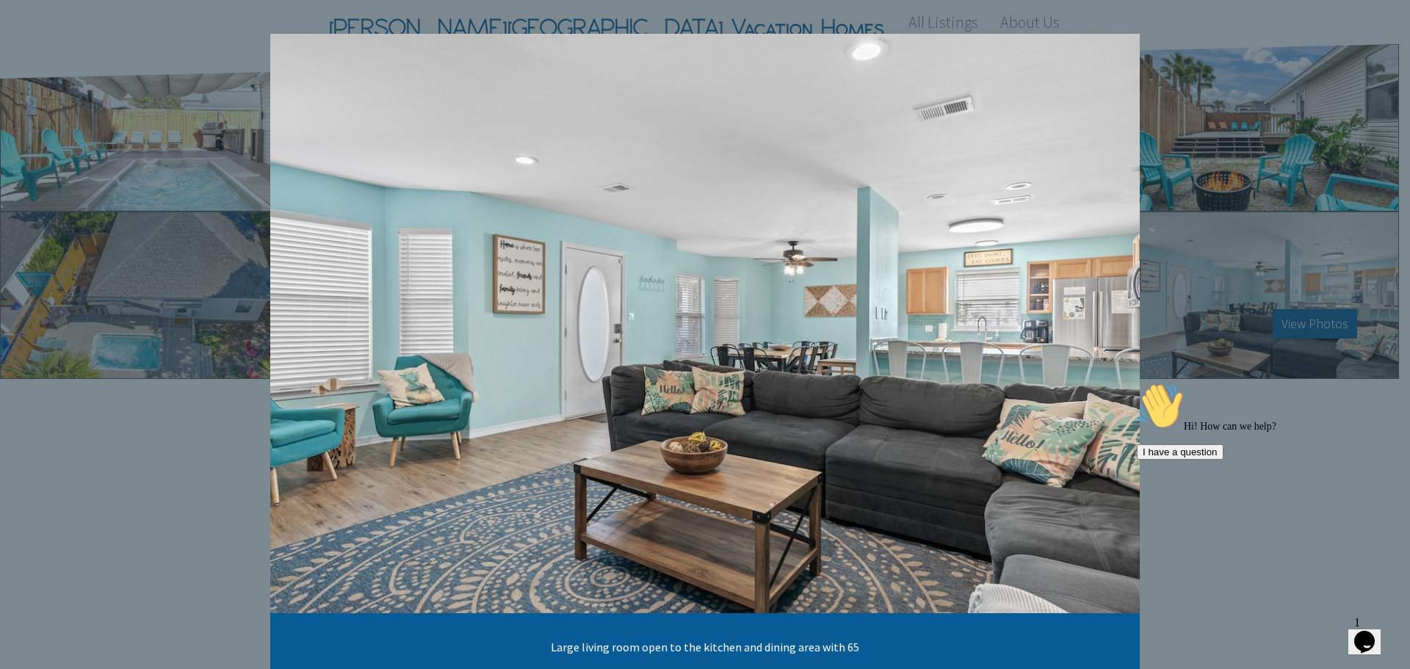
click at [0, 0] on link at bounding box center [0, 0] width 0 height 0
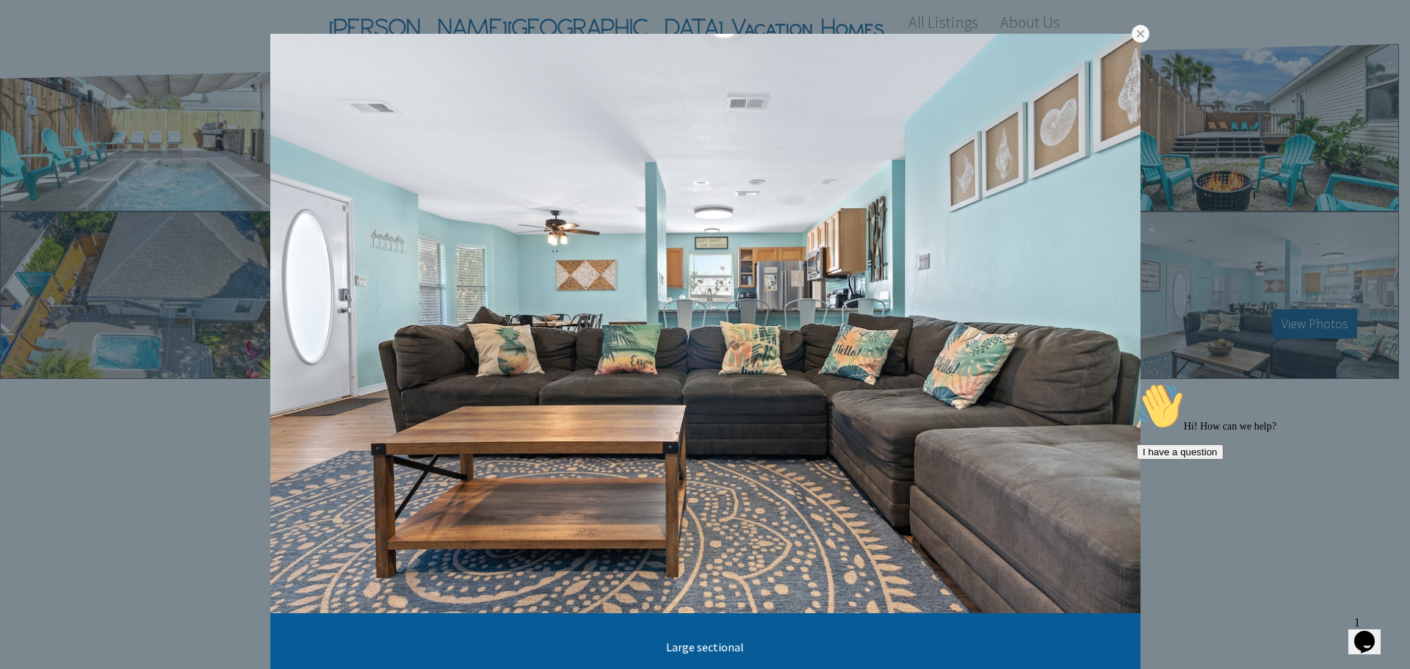
click at [0, 0] on link at bounding box center [0, 0] width 0 height 0
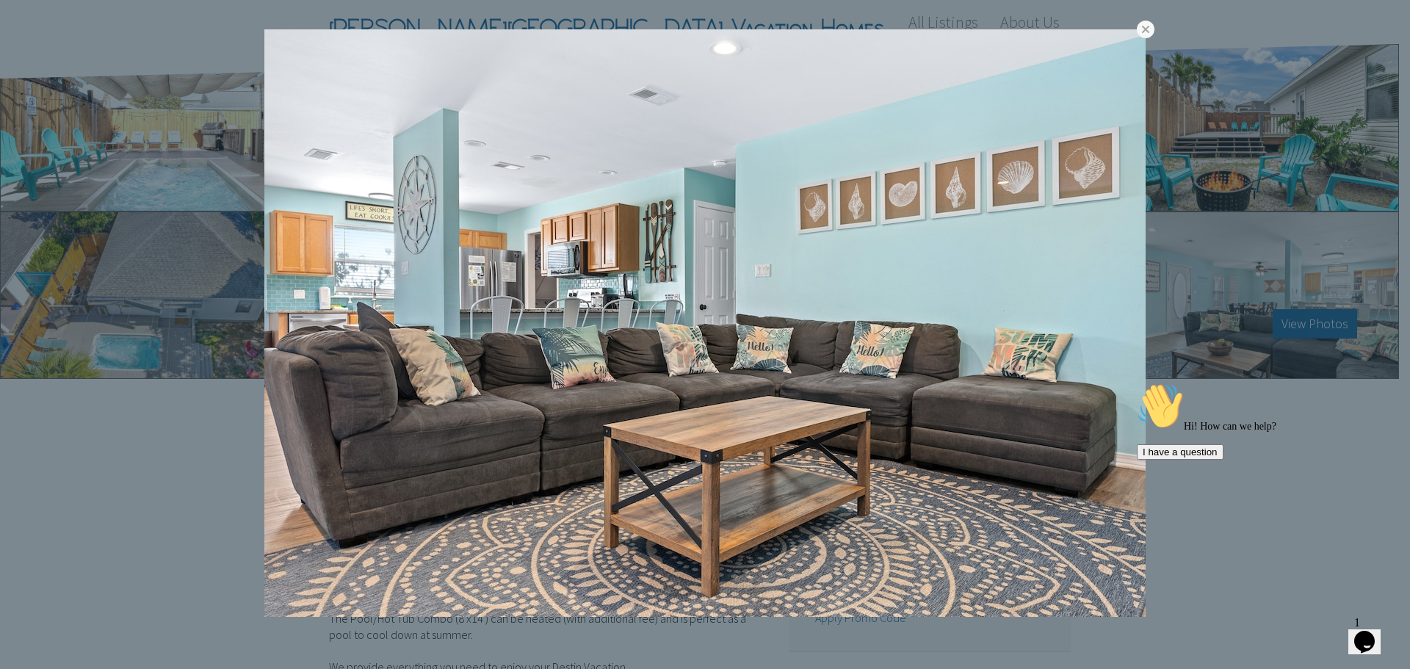
click at [0, 0] on link at bounding box center [0, 0] width 0 height 0
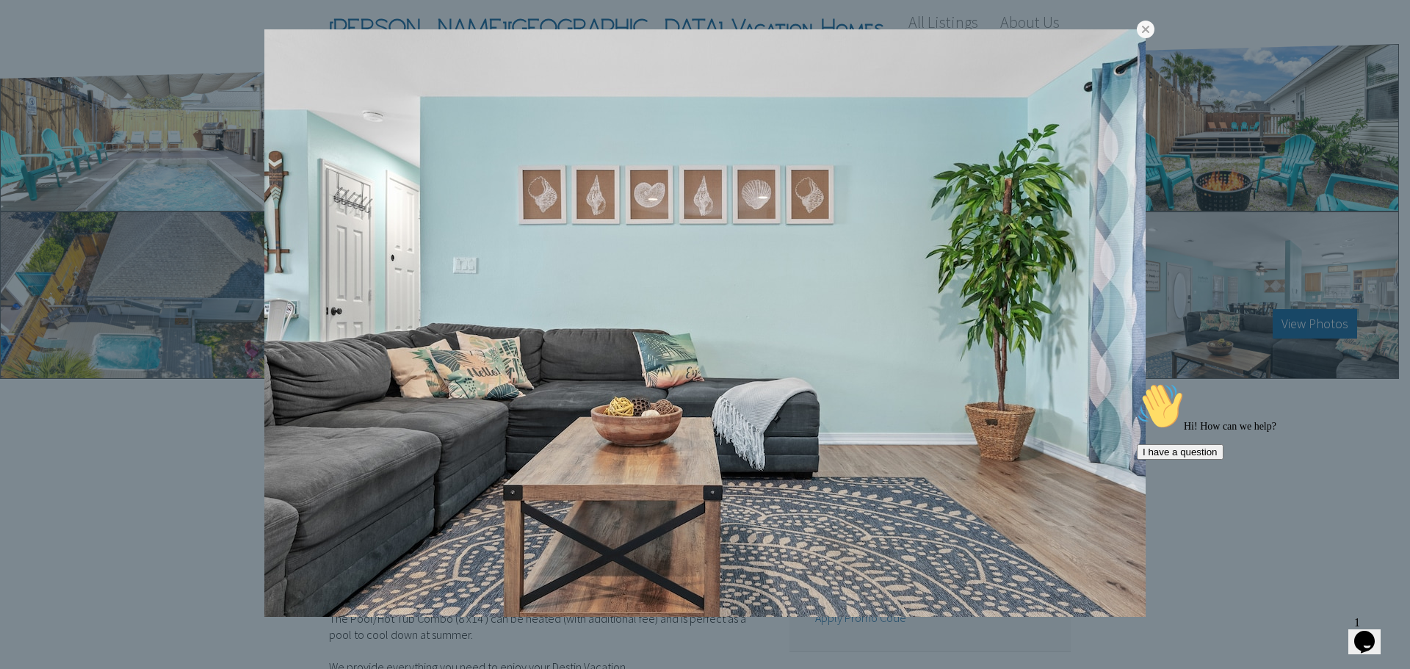
click at [0, 0] on link at bounding box center [0, 0] width 0 height 0
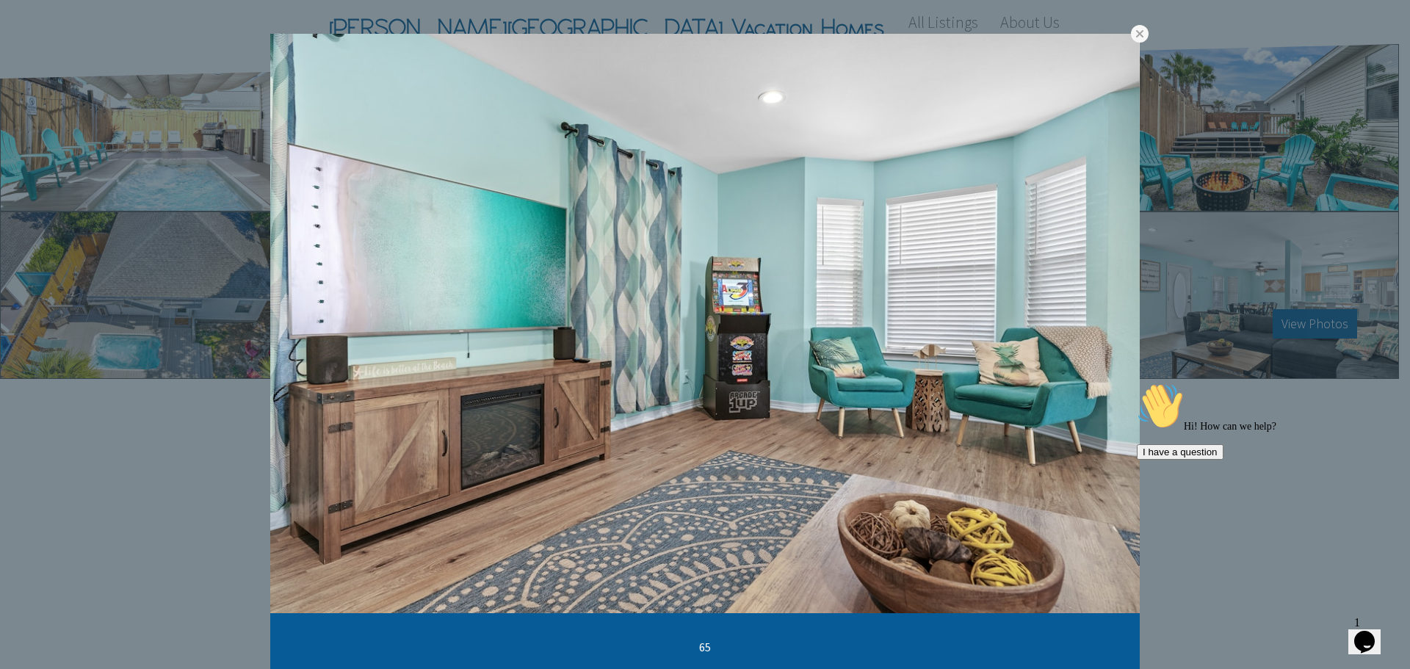
click at [0, 0] on link at bounding box center [0, 0] width 0 height 0
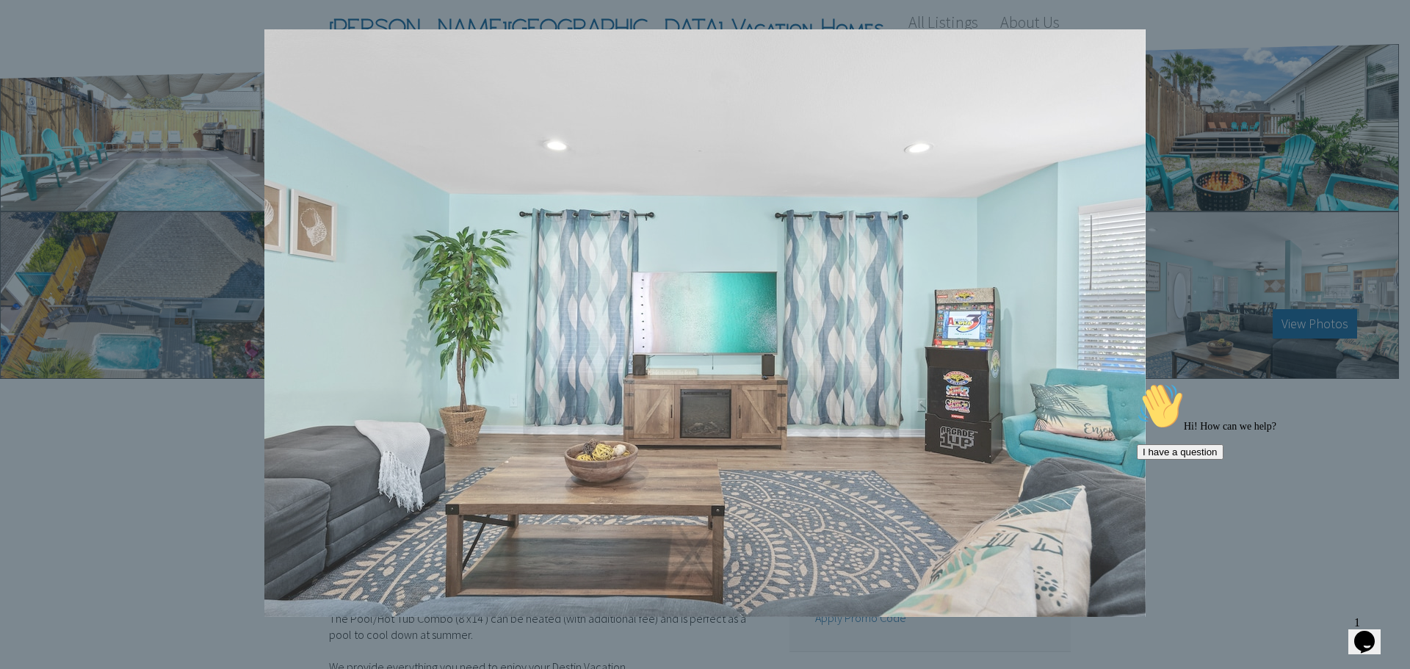
click at [0, 0] on link at bounding box center [0, 0] width 0 height 0
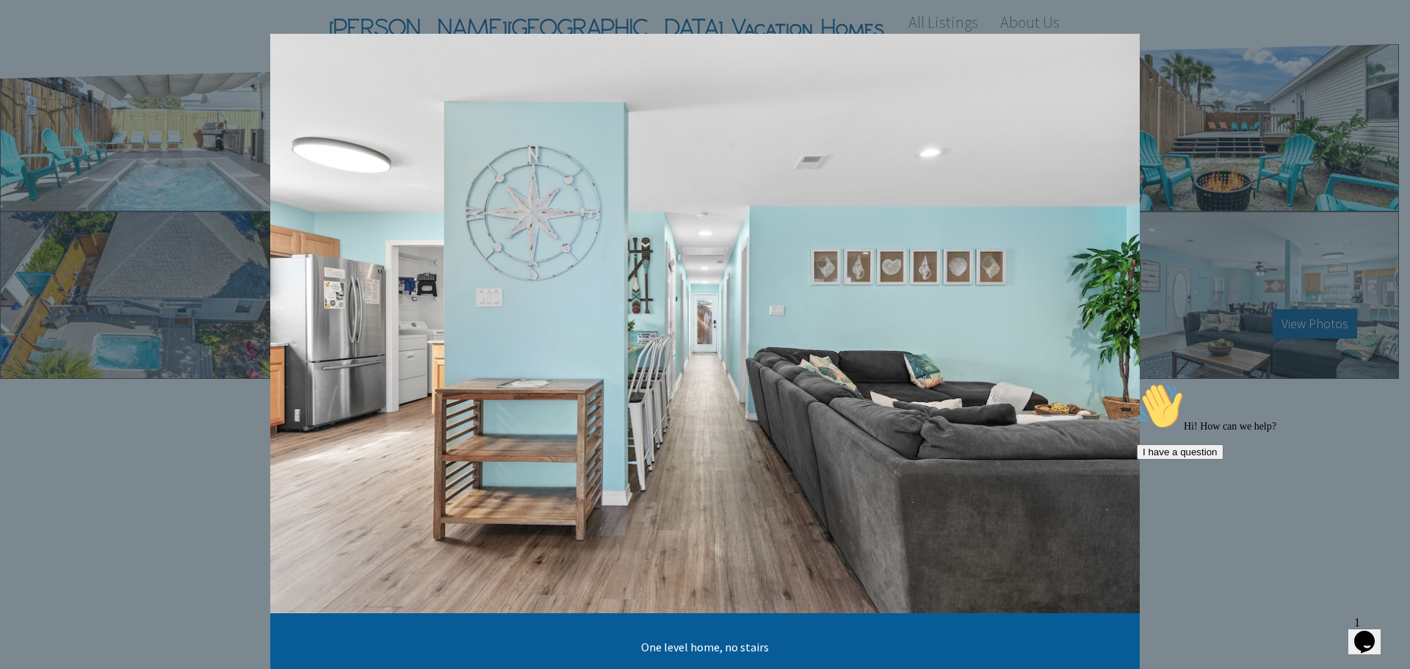
click at [0, 0] on link at bounding box center [0, 0] width 0 height 0
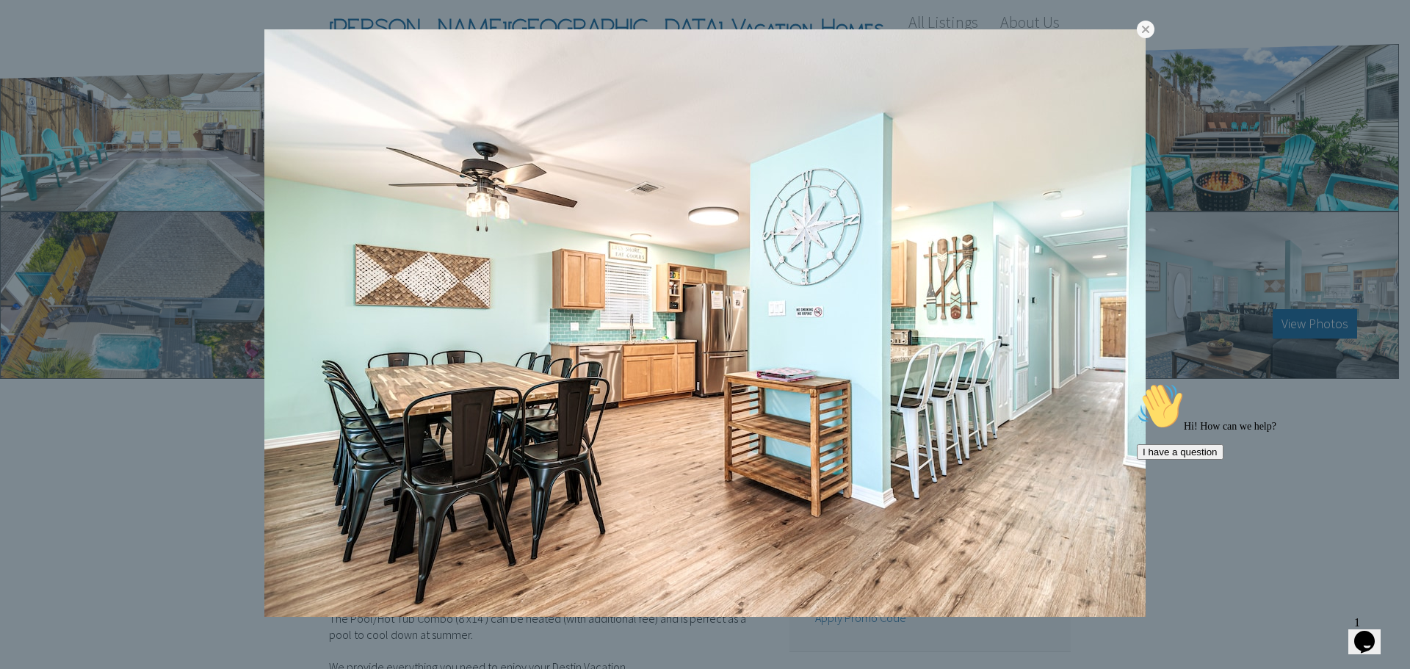
click at [0, 0] on link at bounding box center [0, 0] width 0 height 0
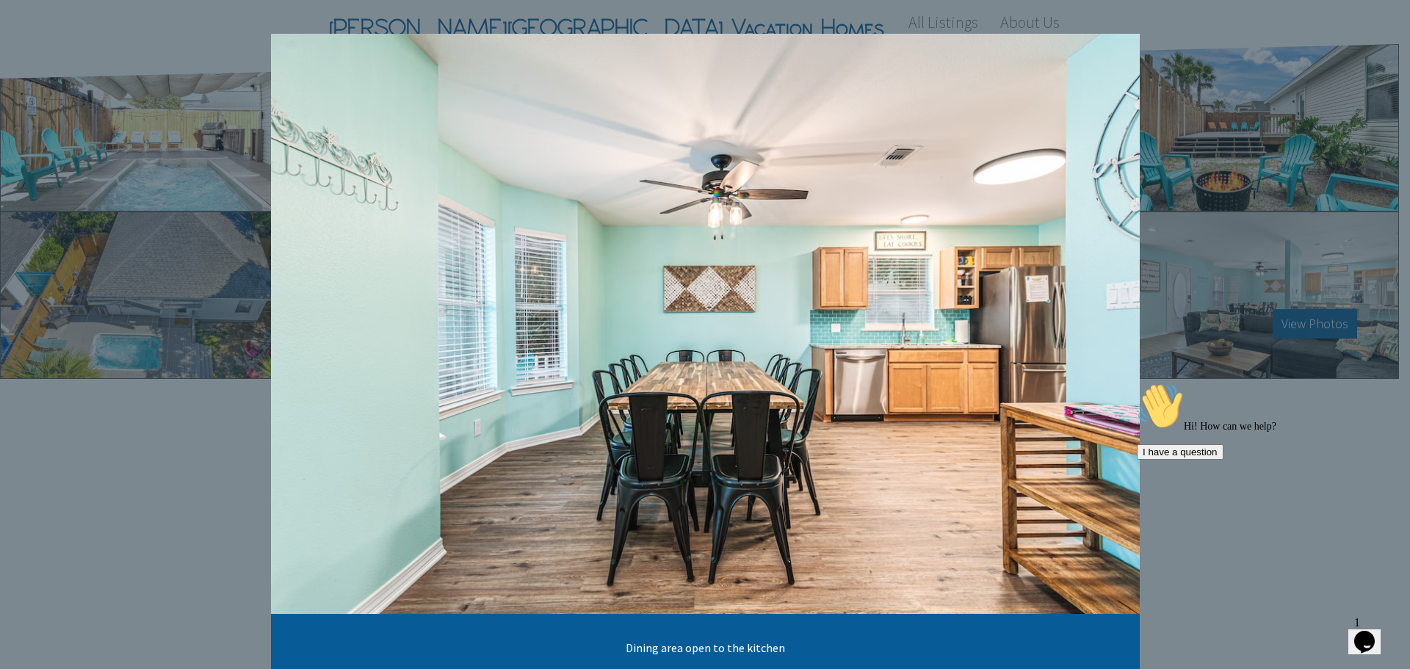
click at [0, 0] on link at bounding box center [0, 0] width 0 height 0
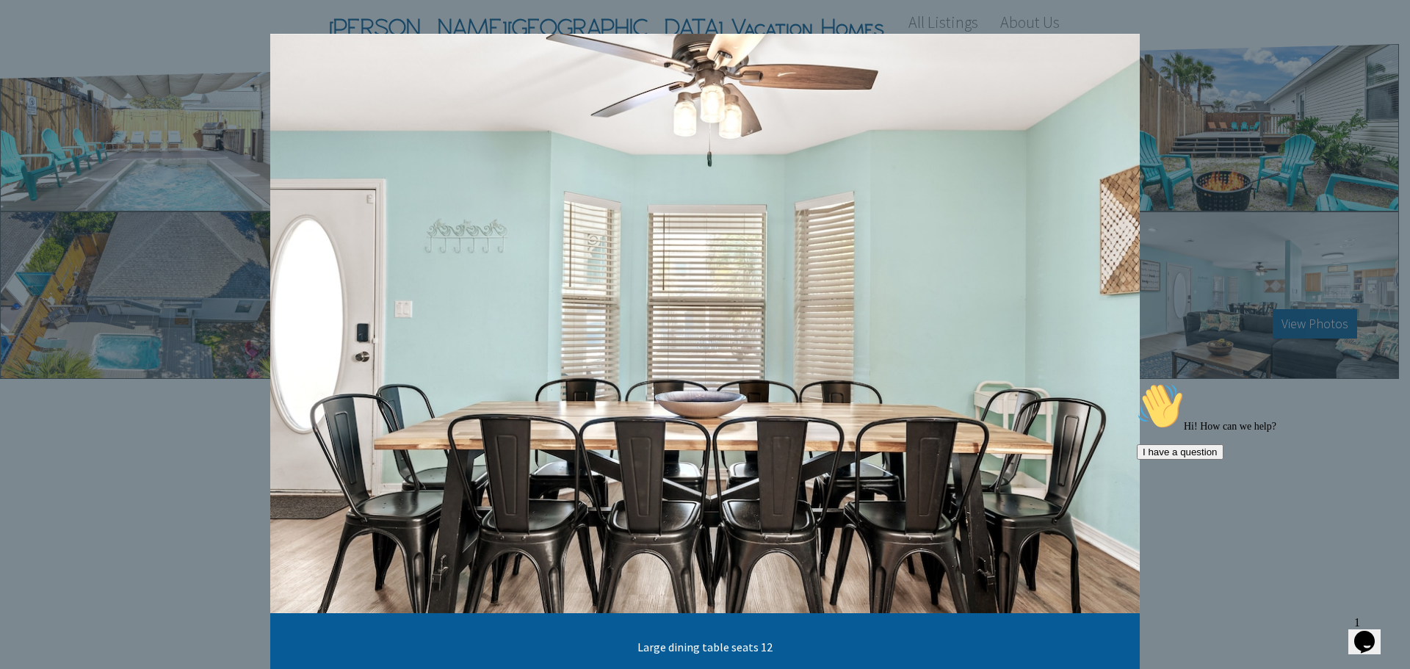
click at [0, 0] on link at bounding box center [0, 0] width 0 height 0
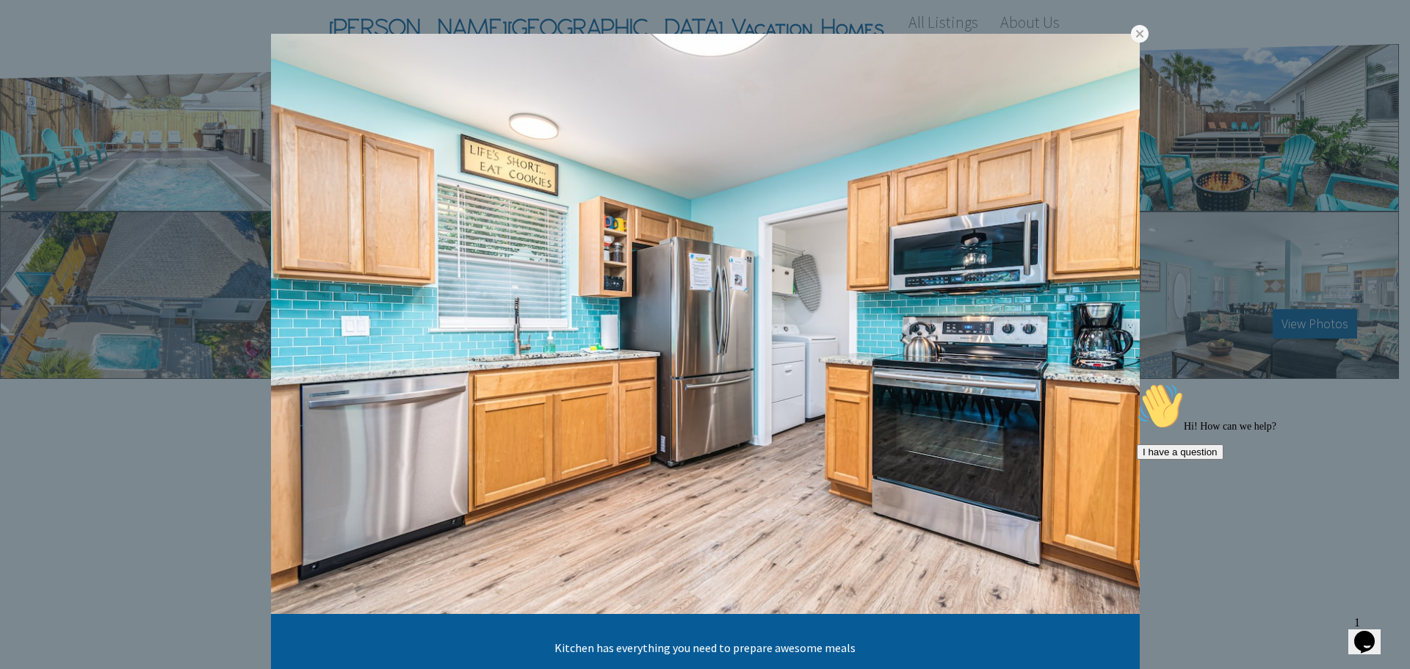
click at [0, 0] on link at bounding box center [0, 0] width 0 height 0
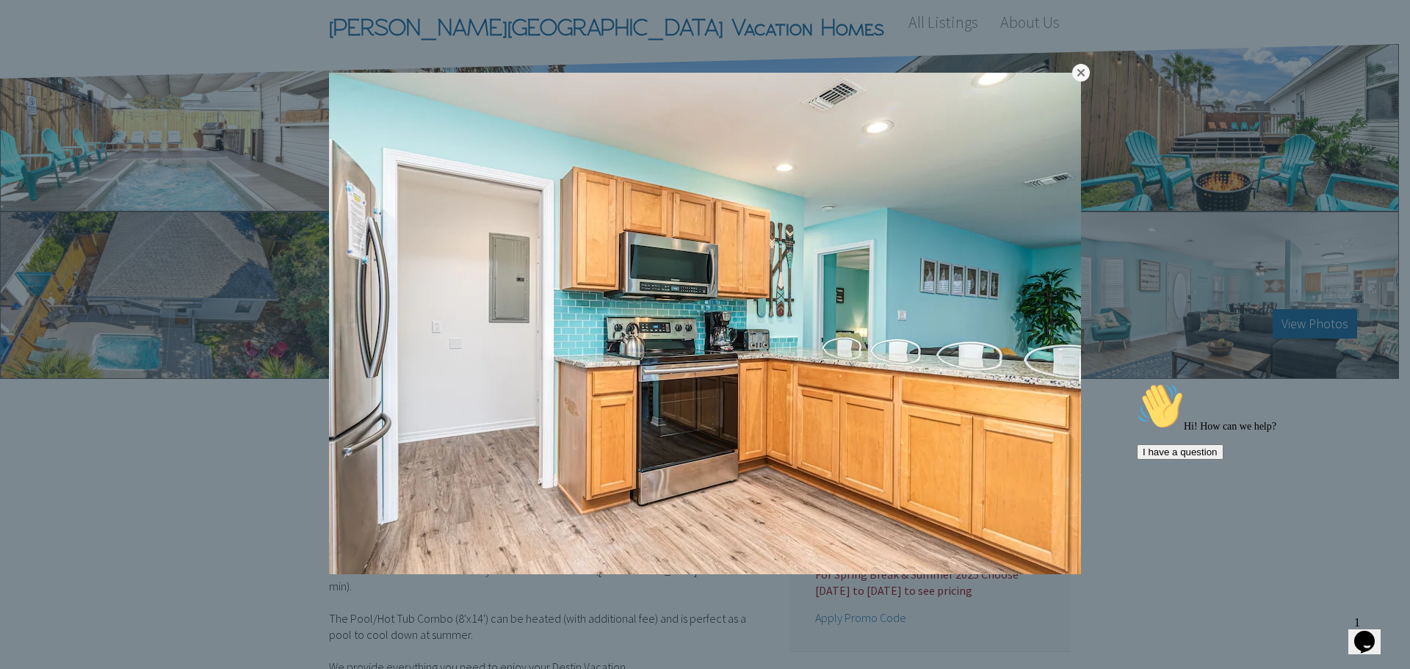
click at [1081, 66] on link at bounding box center [1082, 73] width 18 height 18
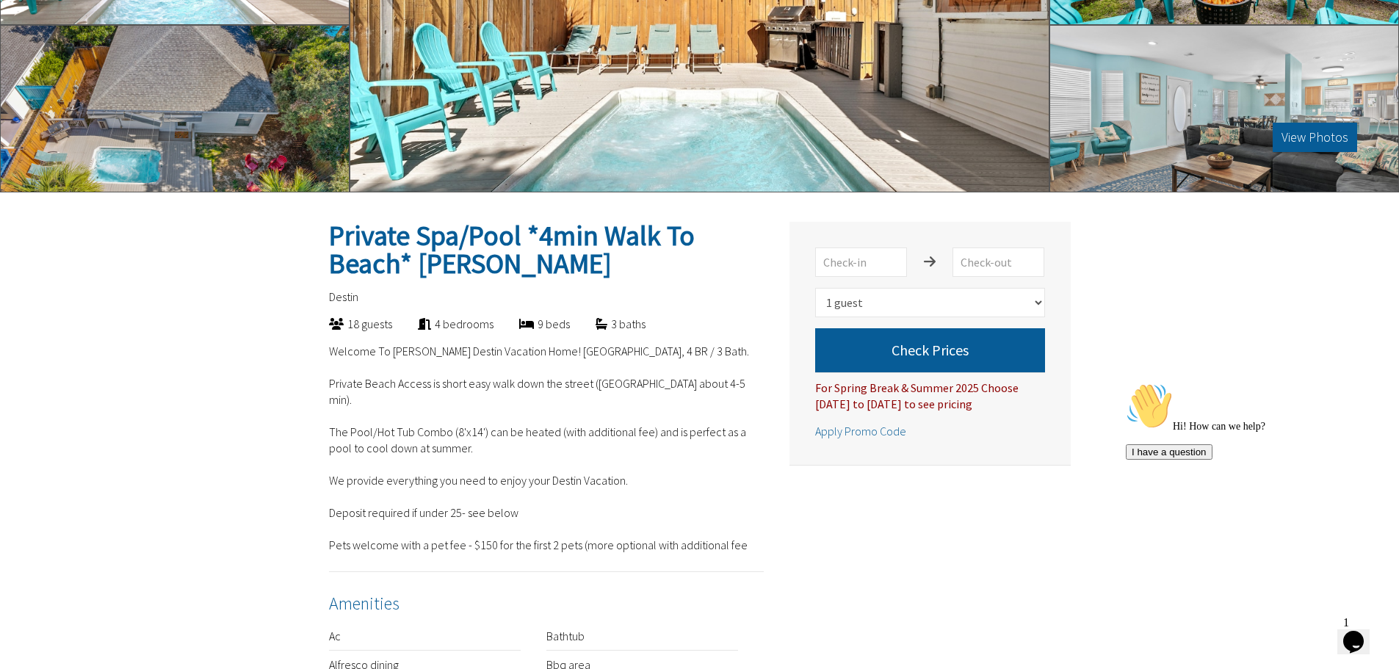
scroll to position [258, 0]
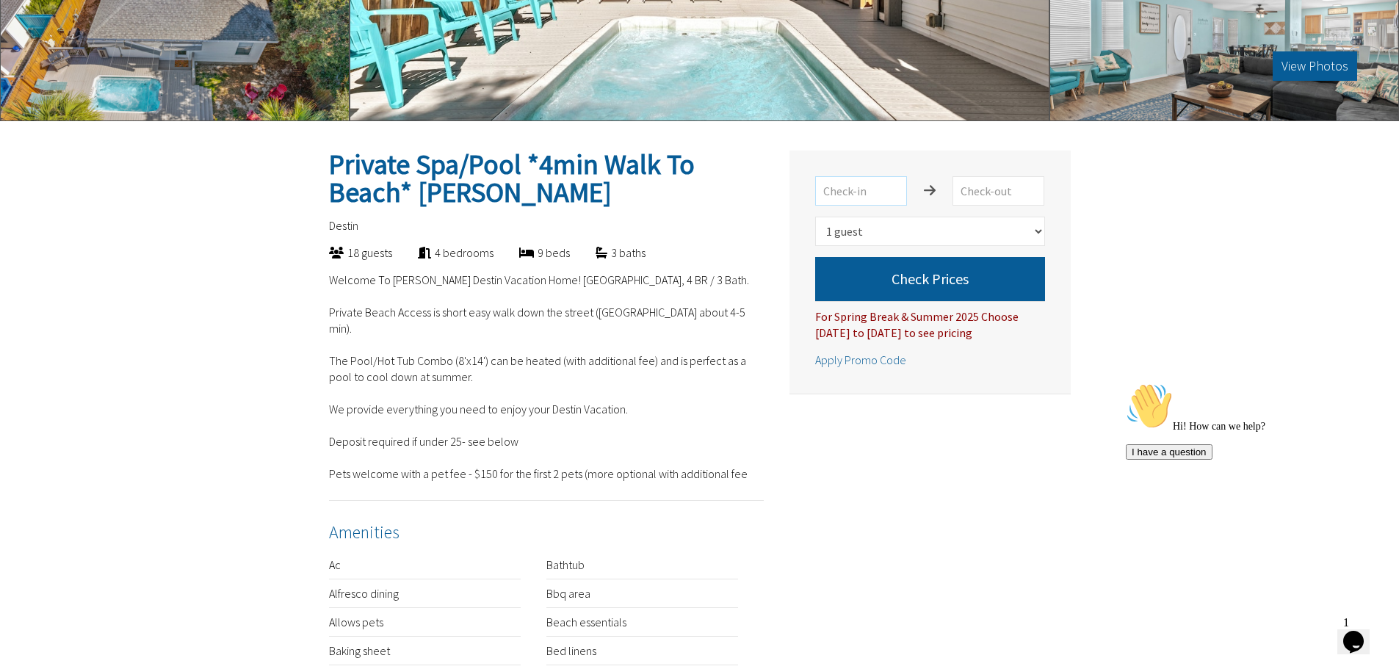
click at [887, 200] on input "text" at bounding box center [861, 190] width 92 height 29
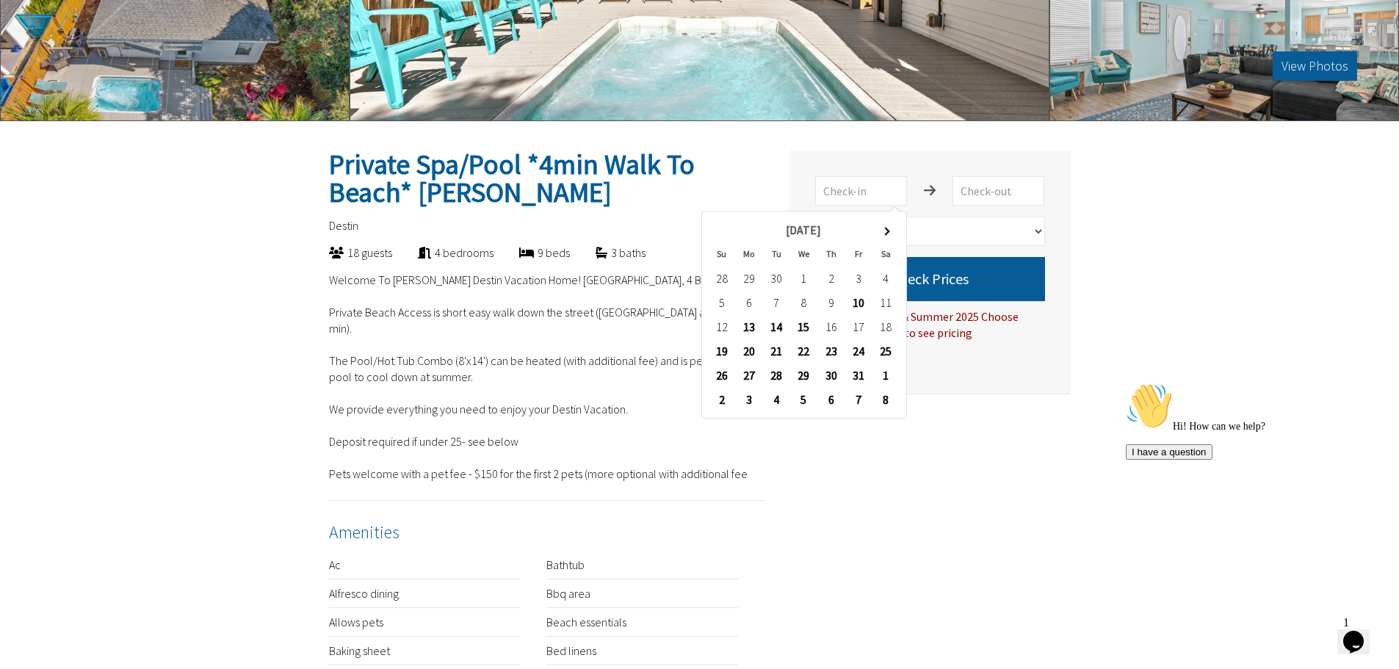
click at [883, 230] on span at bounding box center [886, 231] width 8 height 8
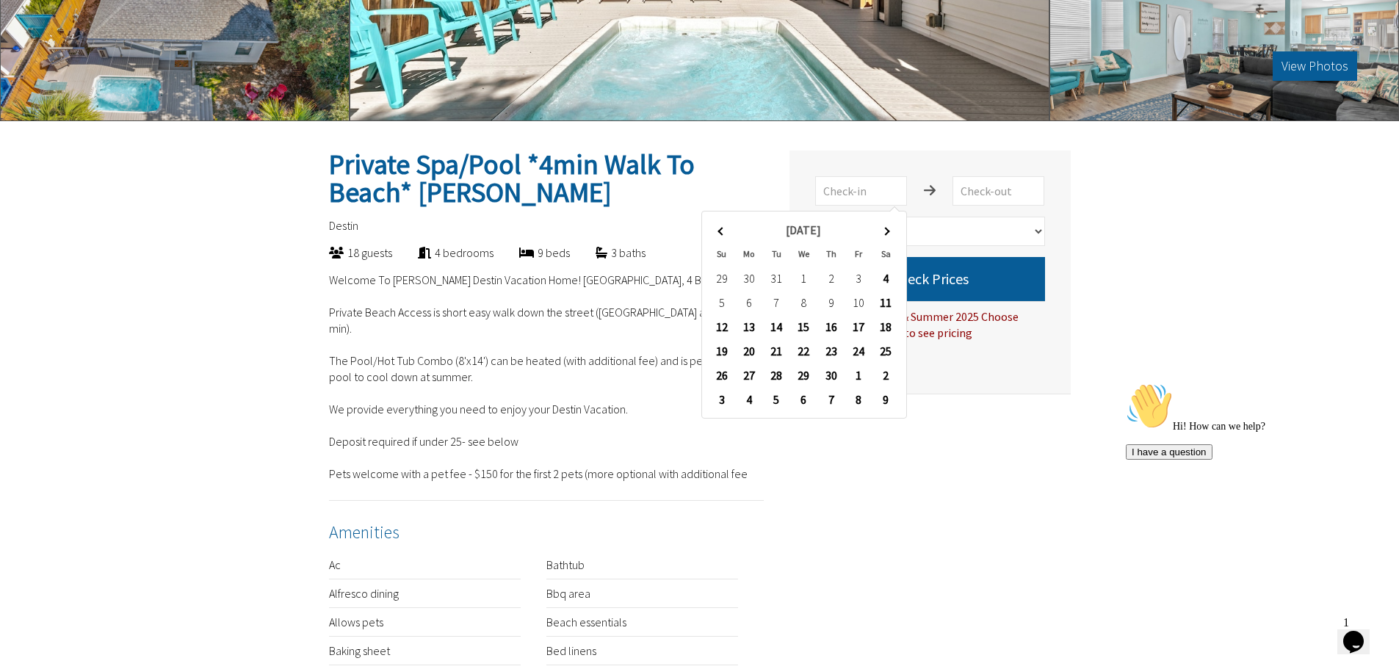
click at [883, 230] on span at bounding box center [886, 231] width 8 height 8
type input "2026-06-06"
type input "2026-06-13"
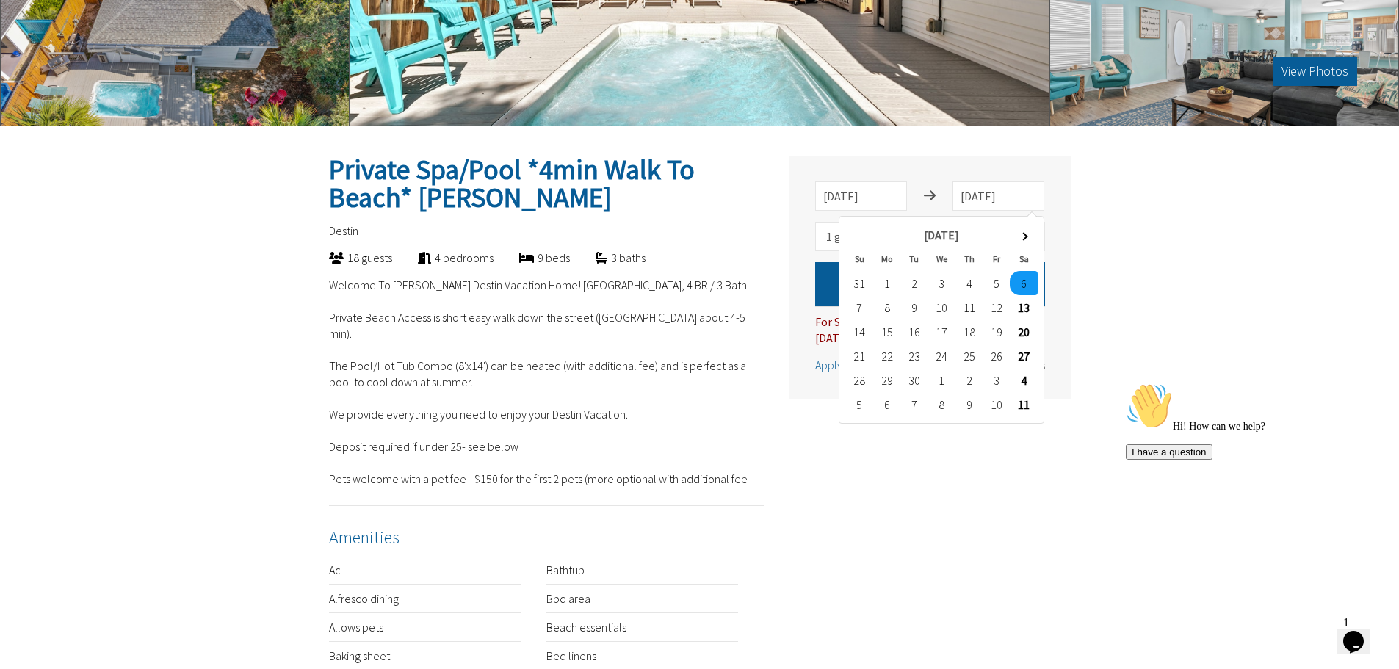
scroll to position [252, 0]
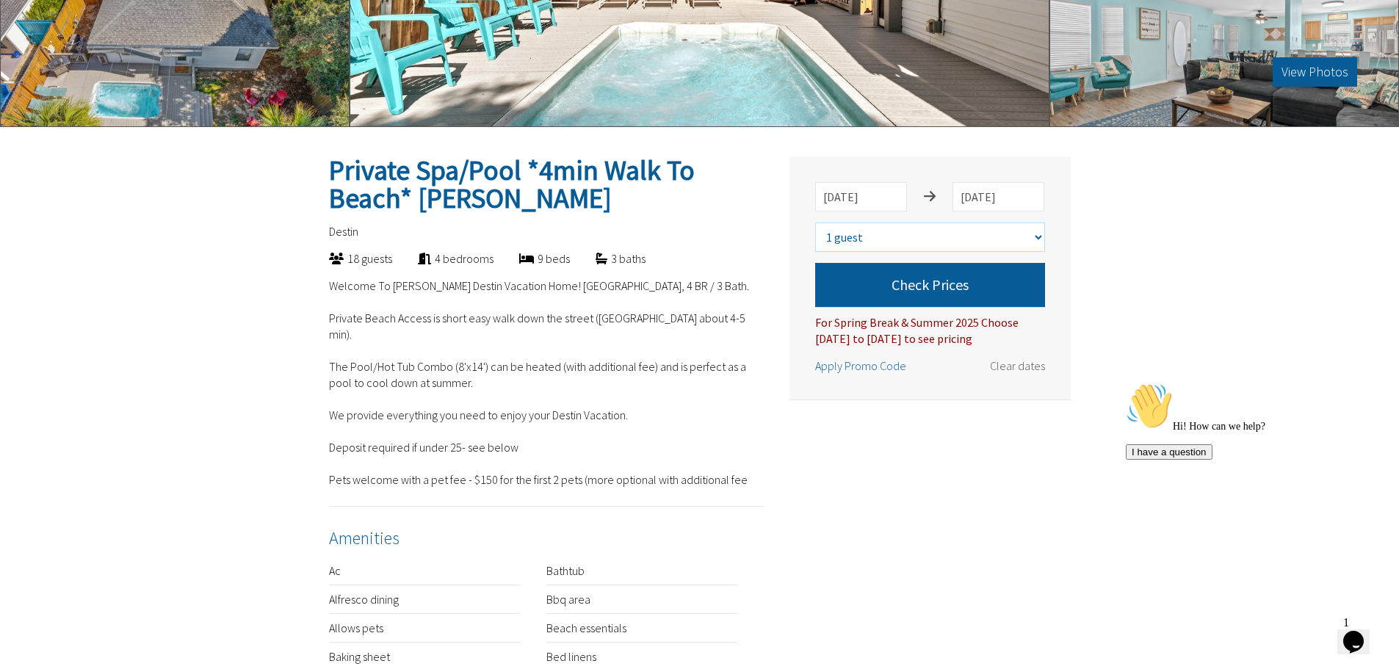
click at [985, 239] on select "Select number of guests 1 guest 2 guests 3 guests 4 guests 5 guests 6 guests 7 …" at bounding box center [930, 237] width 230 height 29
select select "14"
click at [815, 223] on select "Select number of guests 1 guest 2 guests 3 guests 4 guests 5 guests 6 guests 7 …" at bounding box center [930, 237] width 230 height 29
click at [945, 289] on button "Check Prices" at bounding box center [930, 285] width 230 height 44
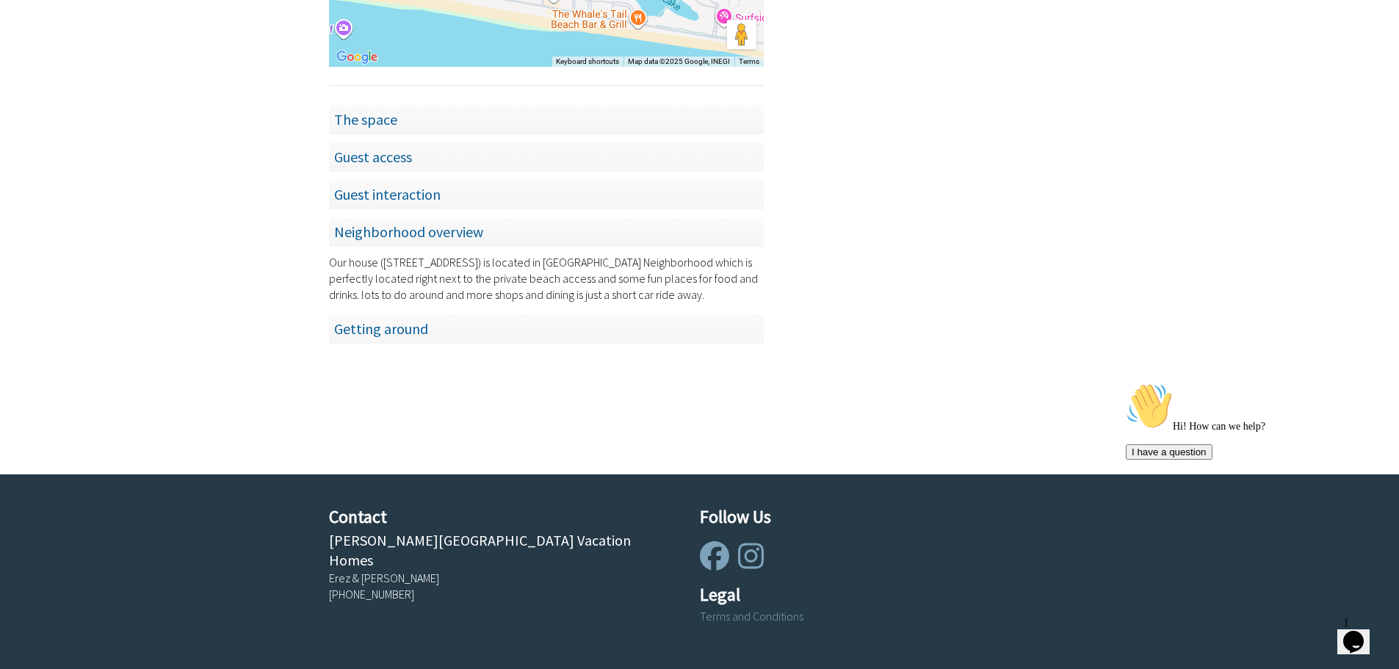
scroll to position [2135, 0]
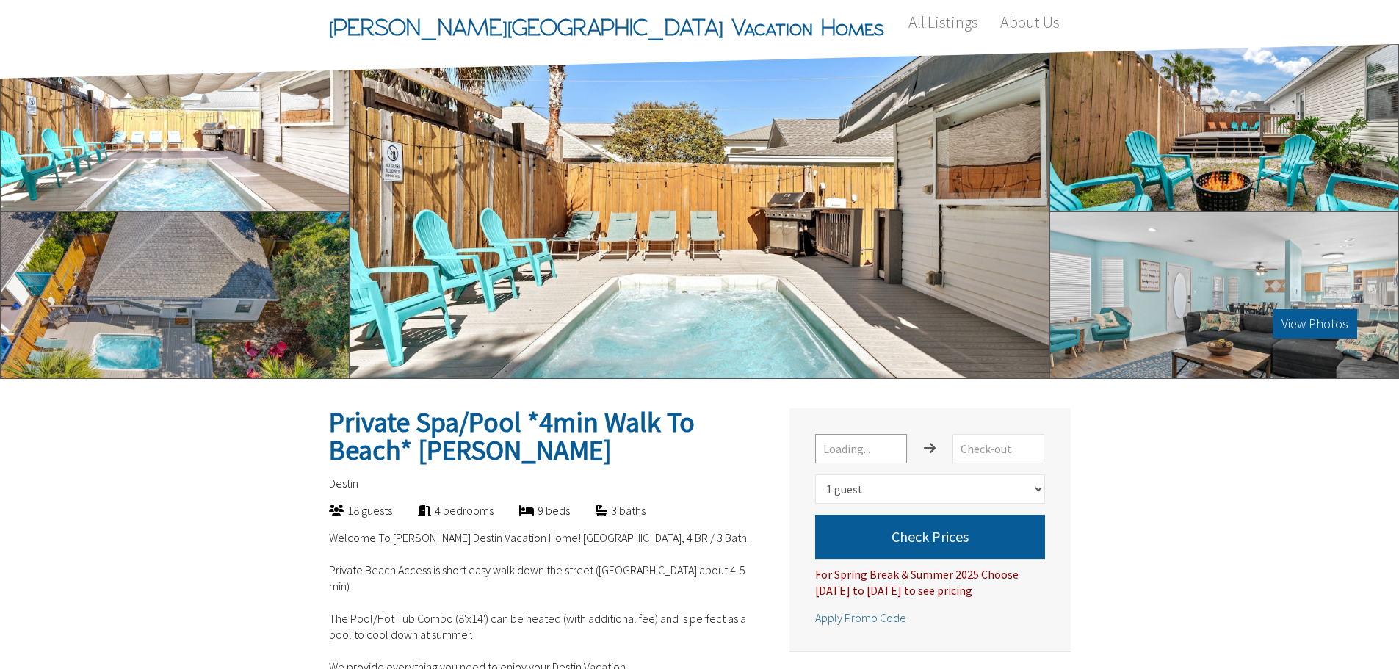
select select "1"
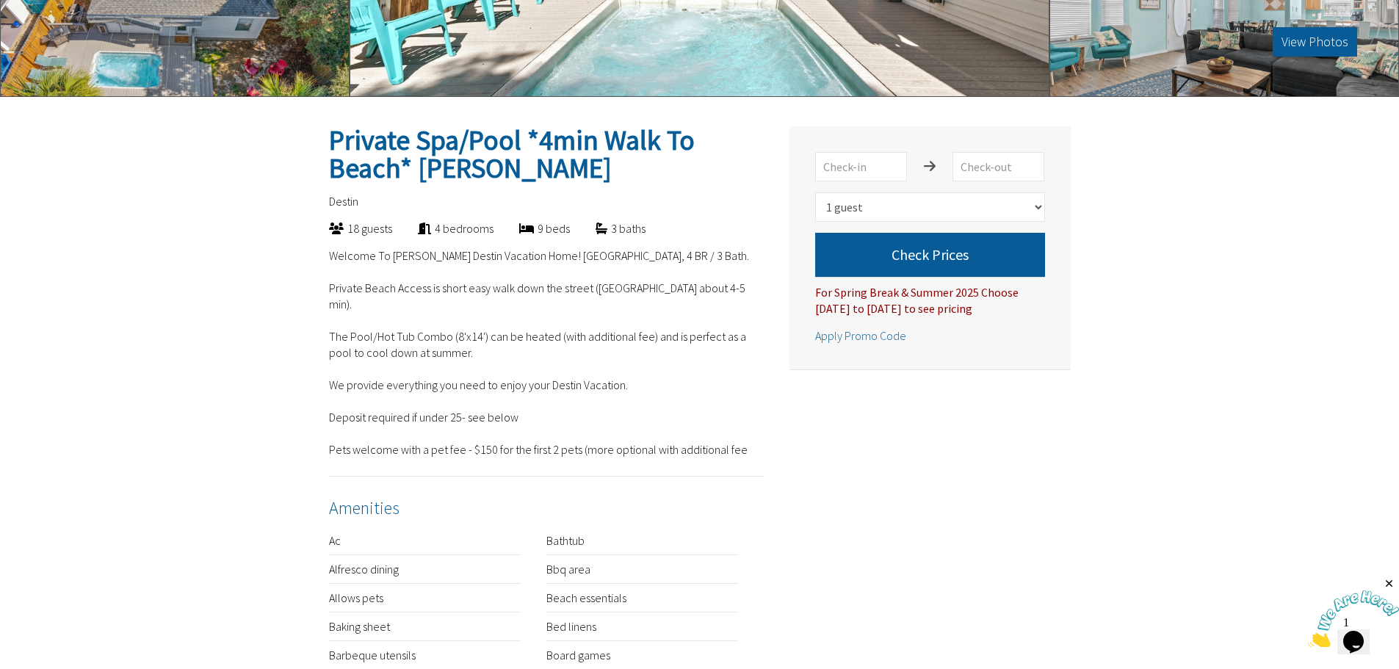
scroll to position [306, 0]
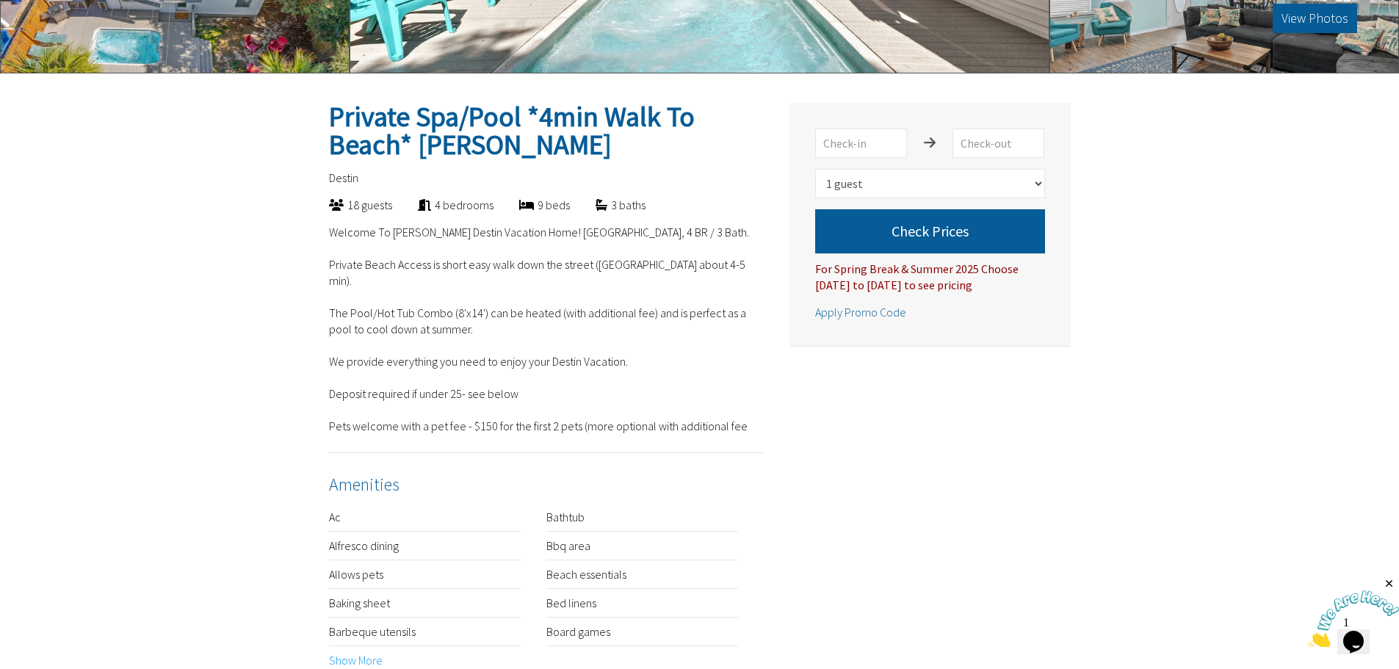
click at [1350, 630] on img at bounding box center [1353, 620] width 91 height 58
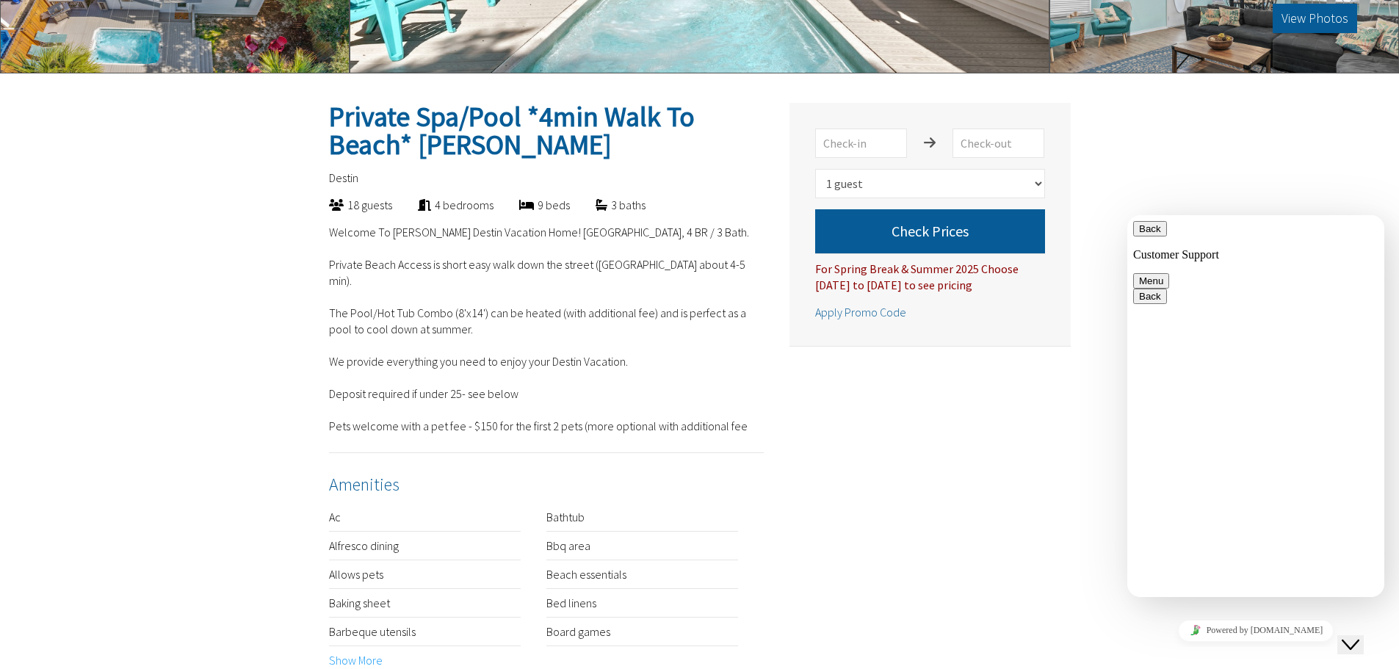
type textarea "J"
type textarea "How big is the pool on [PERSON_NAME]"
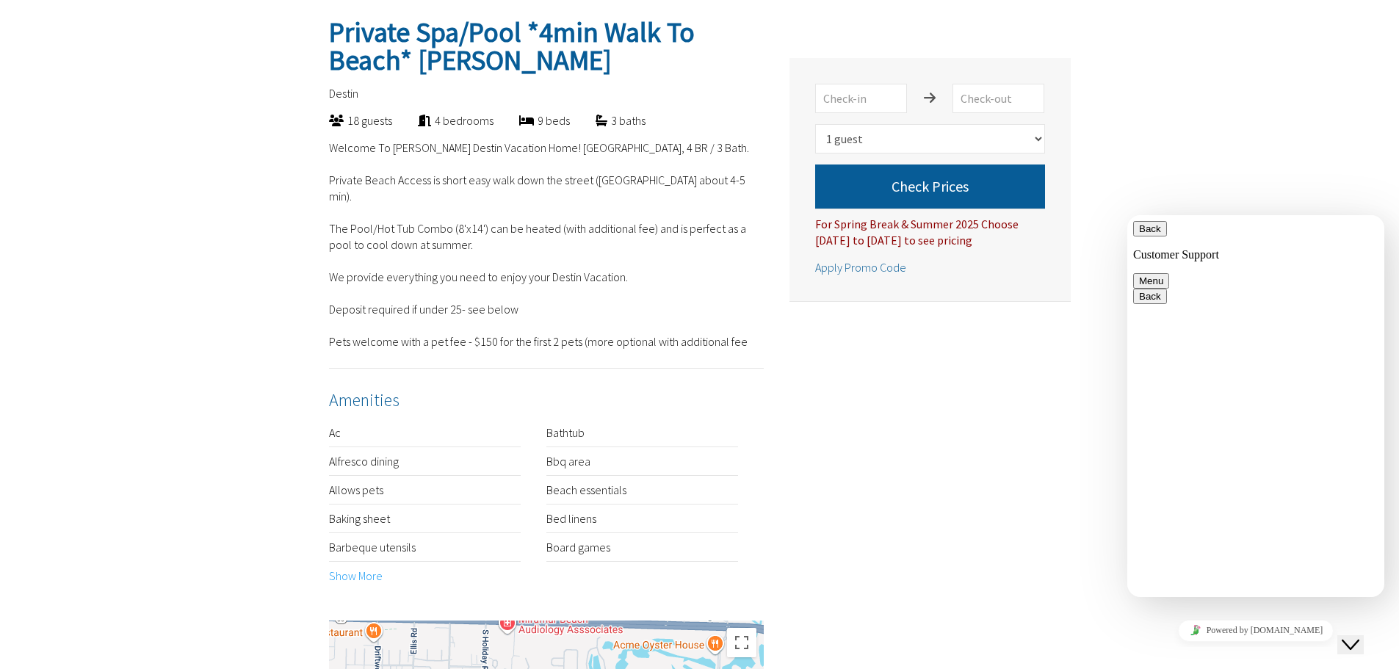
scroll to position [289, 0]
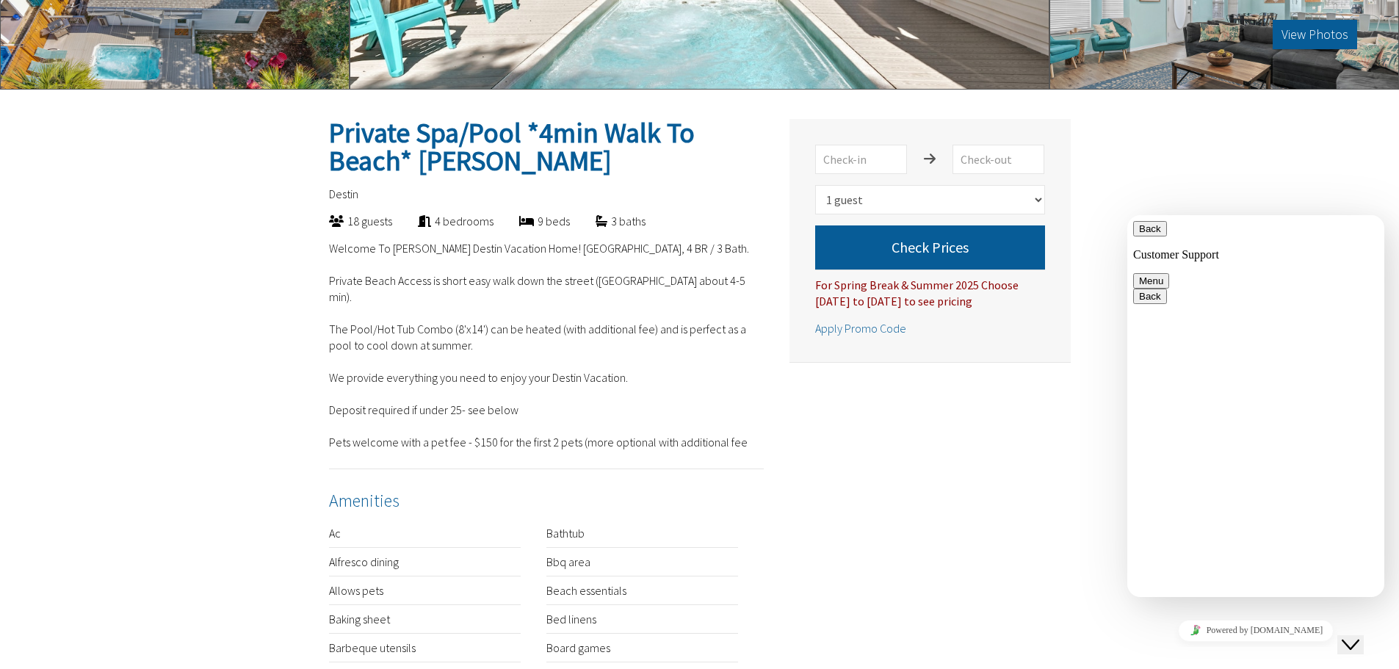
drag, startPoint x: 1291, startPoint y: 576, endPoint x: 2227, endPoint y: 803, distance: 963.0
click at [1128, 588] on html "Back Customer Support Menu Back Rate this chat Upload File Insert emoji Custome…" at bounding box center [1256, 406] width 257 height 382
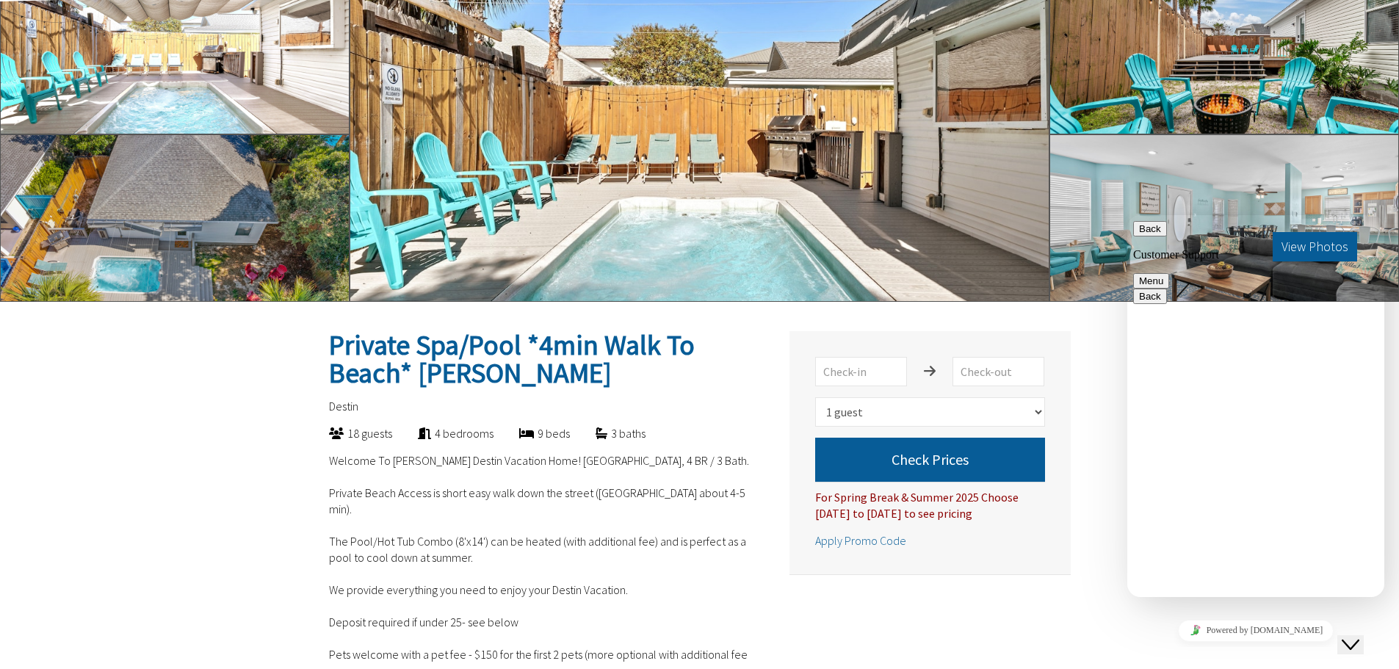
scroll to position [75, 0]
